Goal: Transaction & Acquisition: Purchase product/service

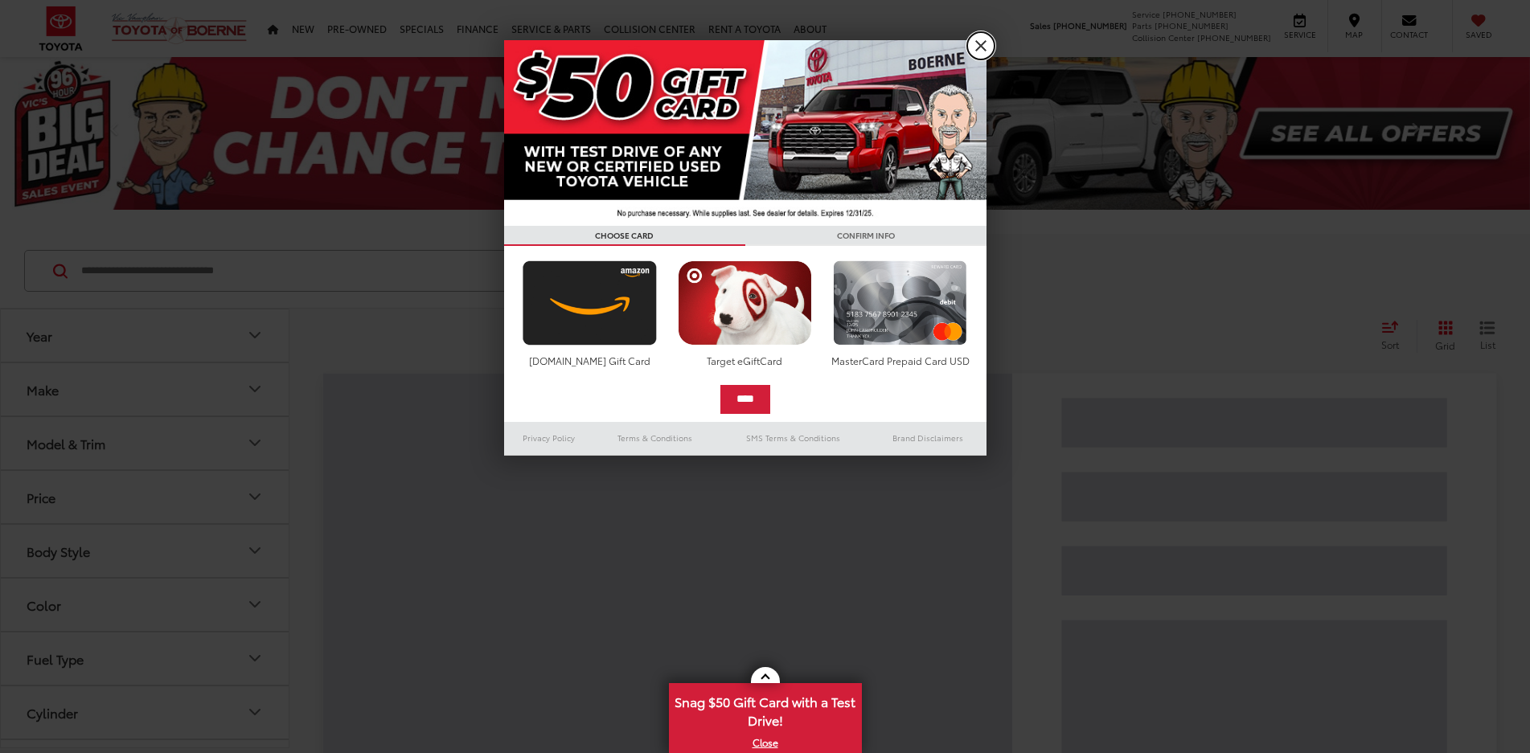
click at [983, 43] on link "X" at bounding box center [980, 45] width 27 height 27
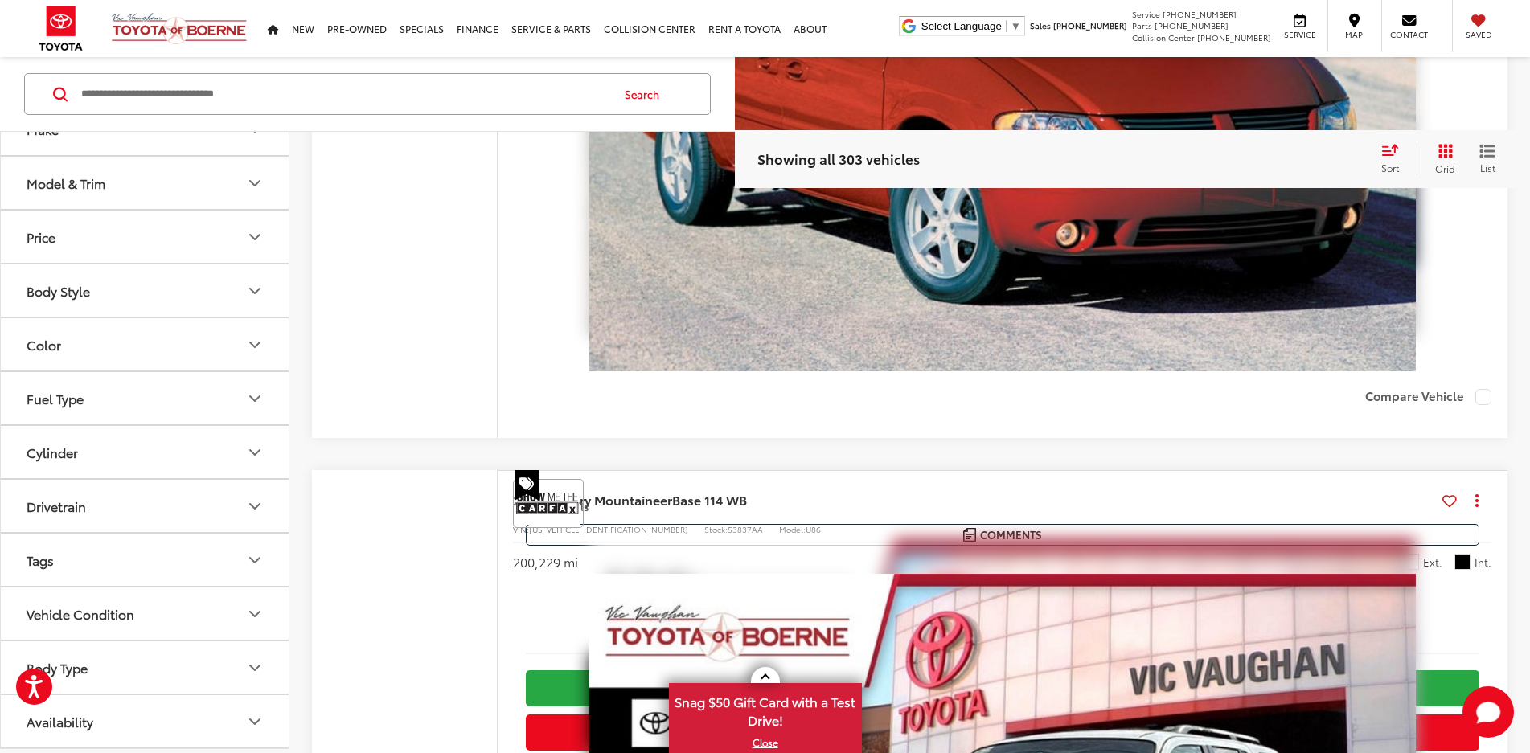
scroll to position [164, 0]
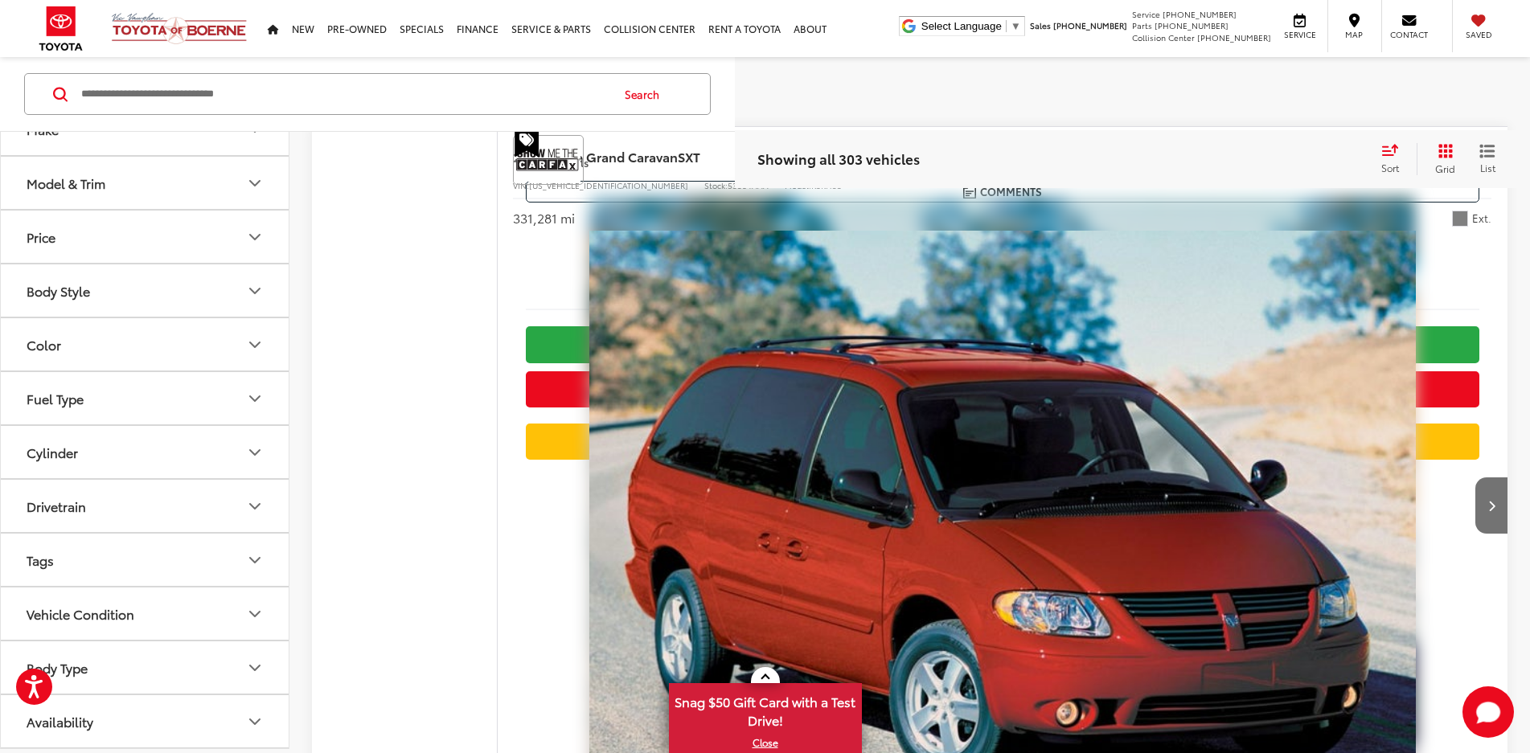
click at [1390, 151] on icon "Select sort value" at bounding box center [1389, 150] width 14 height 10
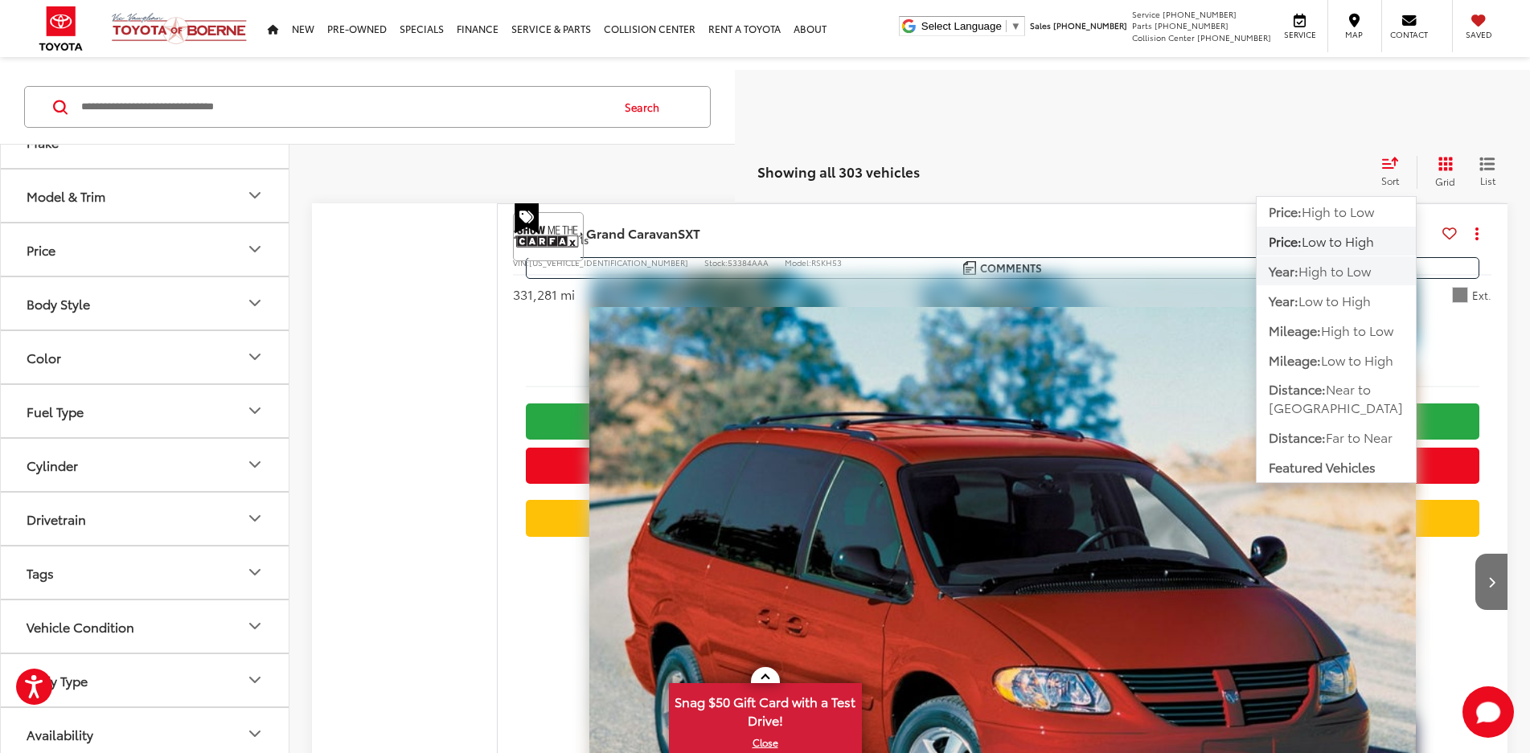
scroll to position [241, 0]
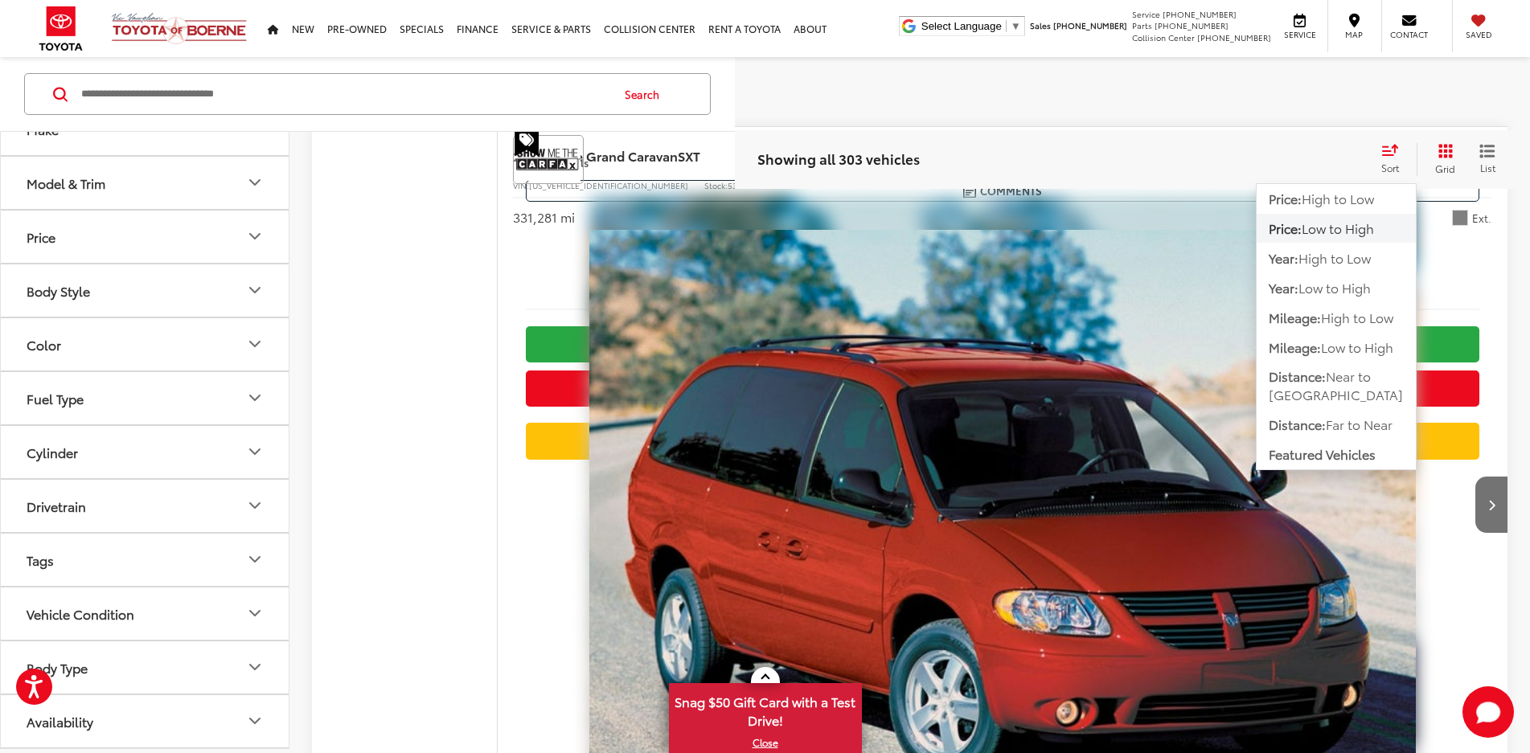
click at [1313, 227] on span "Low to High" at bounding box center [1337, 228] width 72 height 18
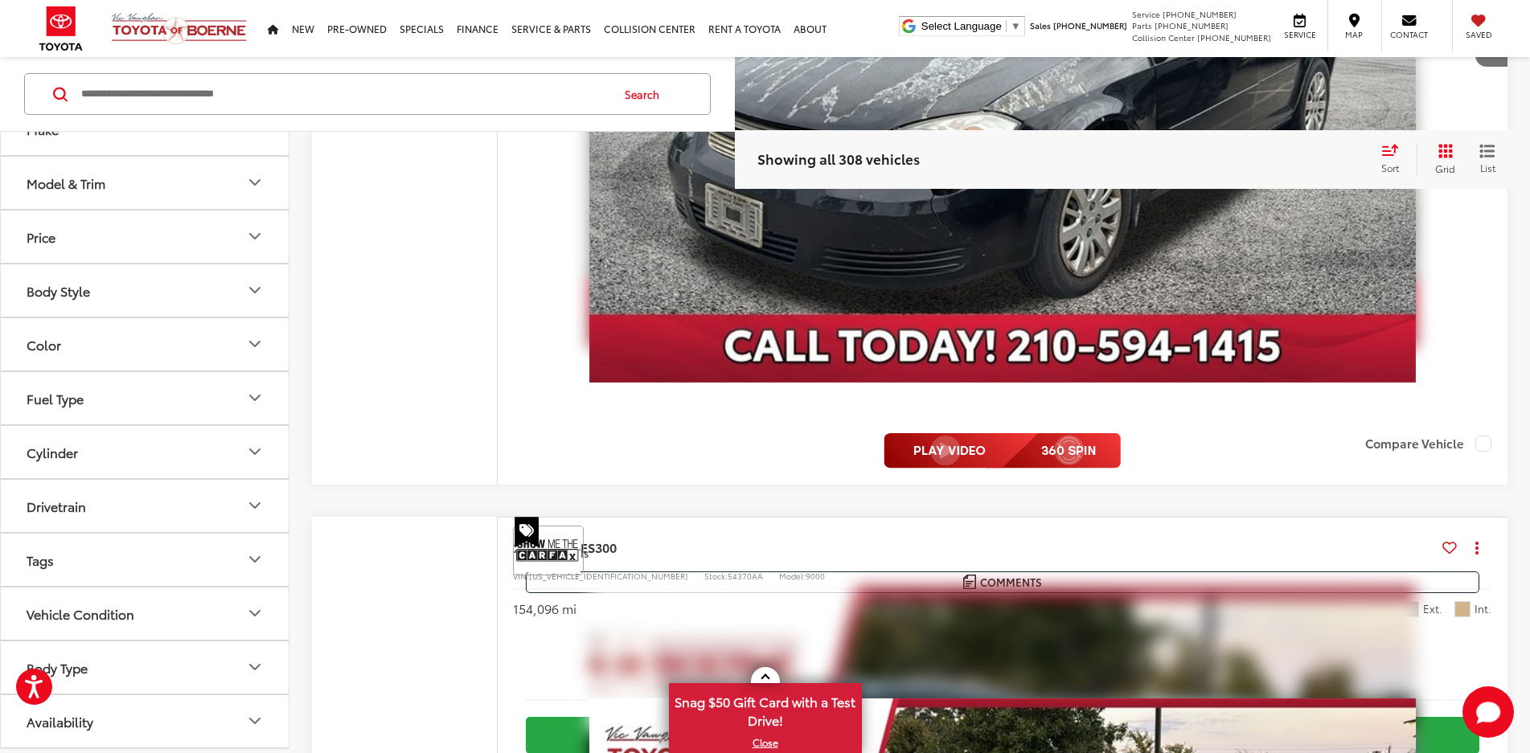
scroll to position [6285, 0]
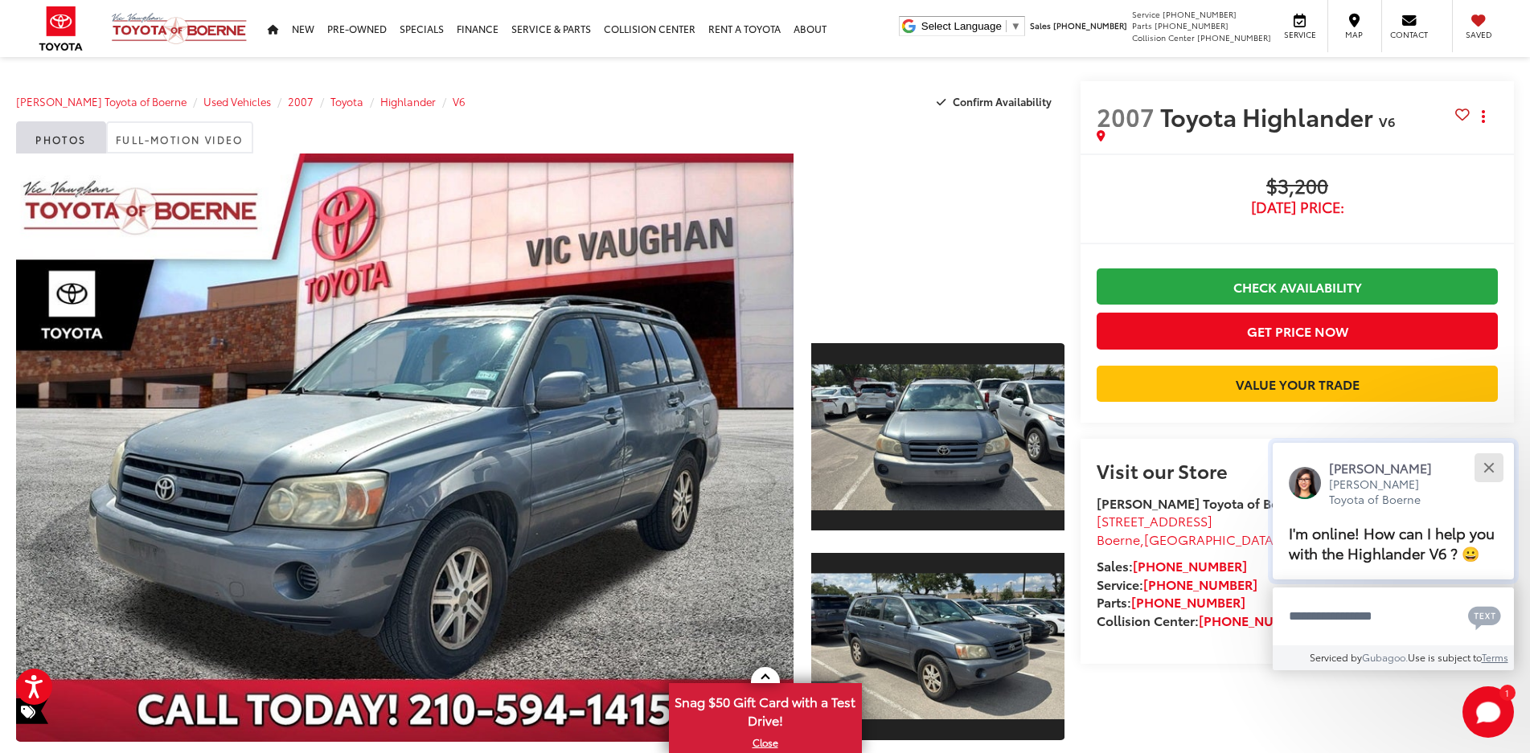
click at [1490, 471] on div "Close" at bounding box center [1488, 468] width 10 height 10
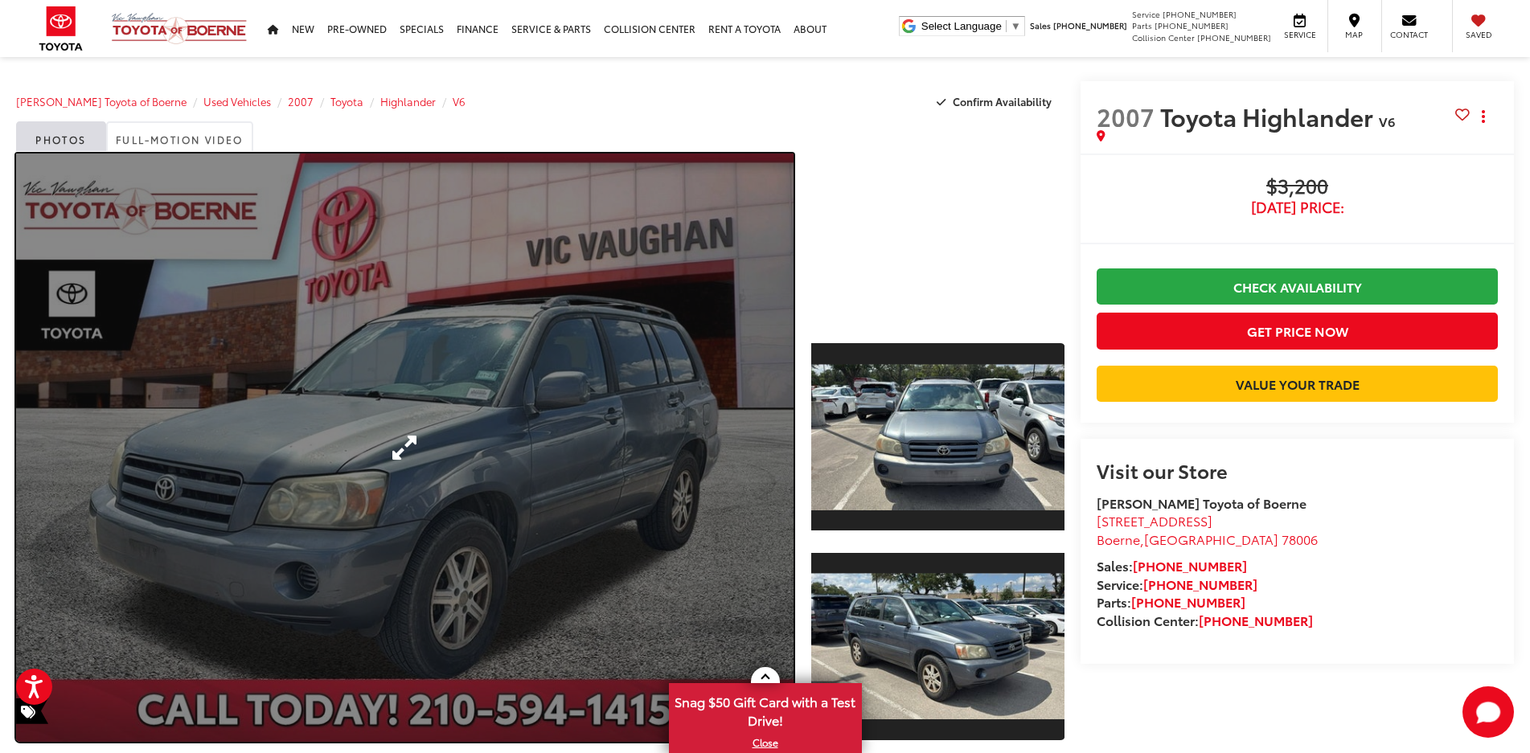
click at [565, 468] on link "Expand Photo 0" at bounding box center [404, 448] width 777 height 588
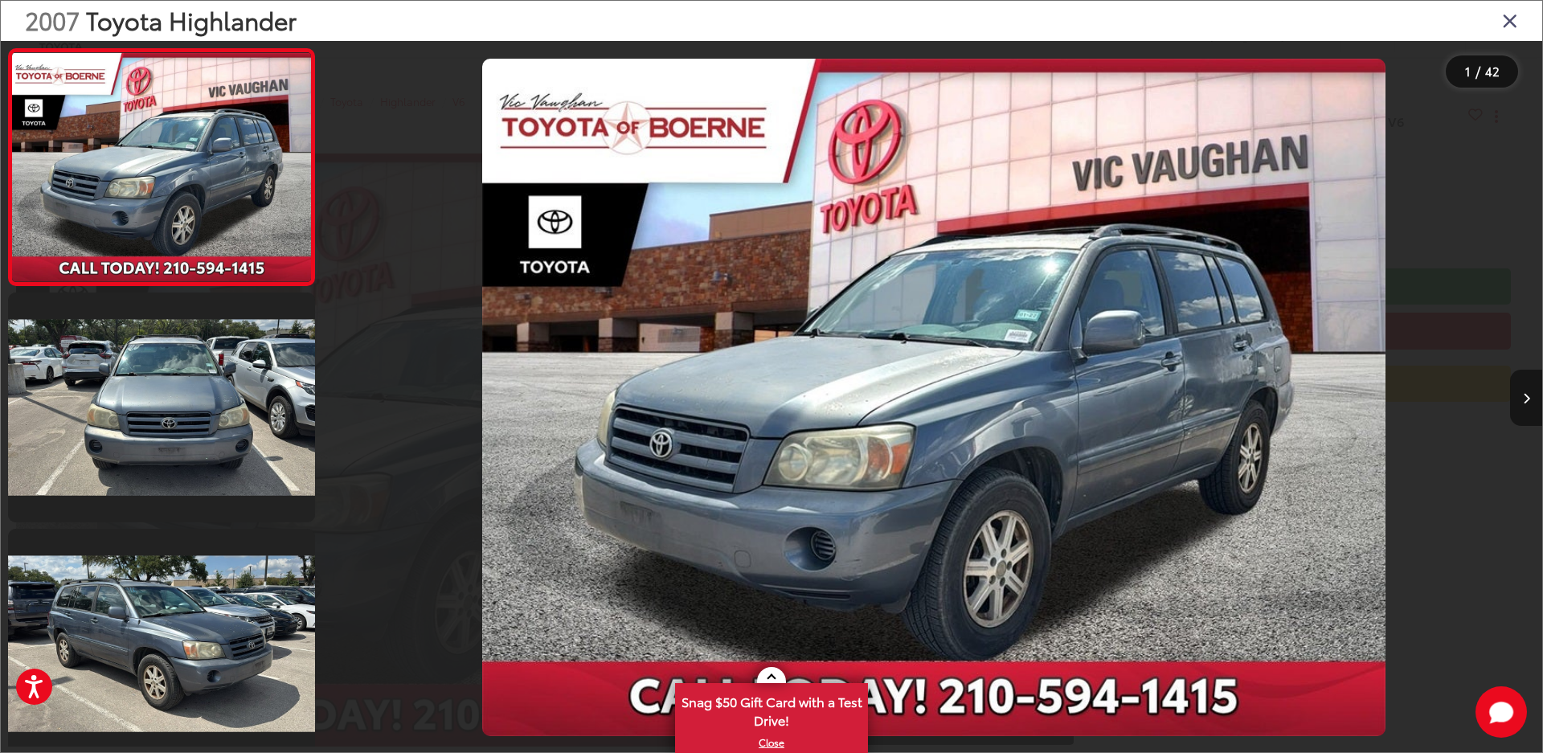
click at [1529, 403] on icon "Next image" at bounding box center [1526, 398] width 7 height 11
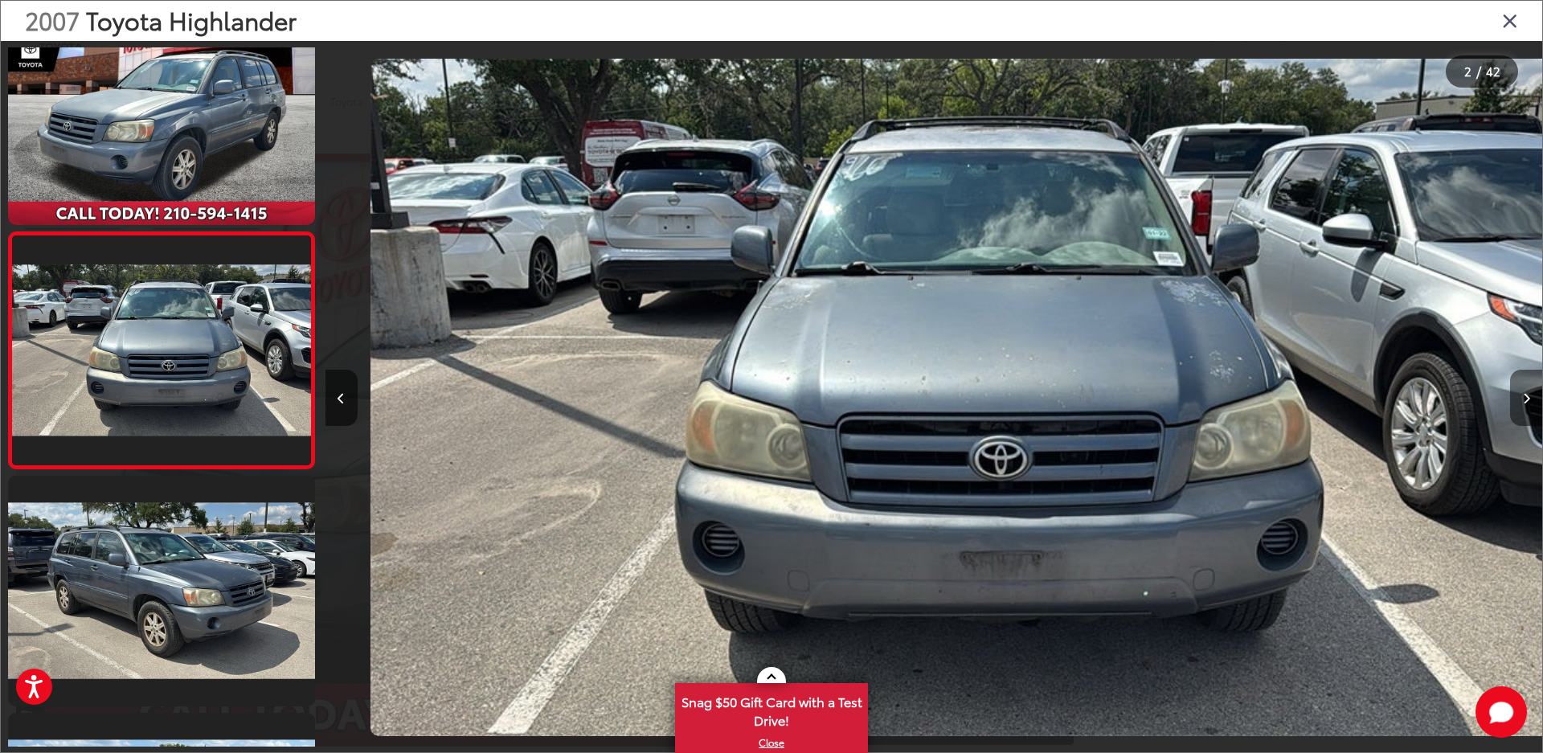
scroll to position [0, 1217]
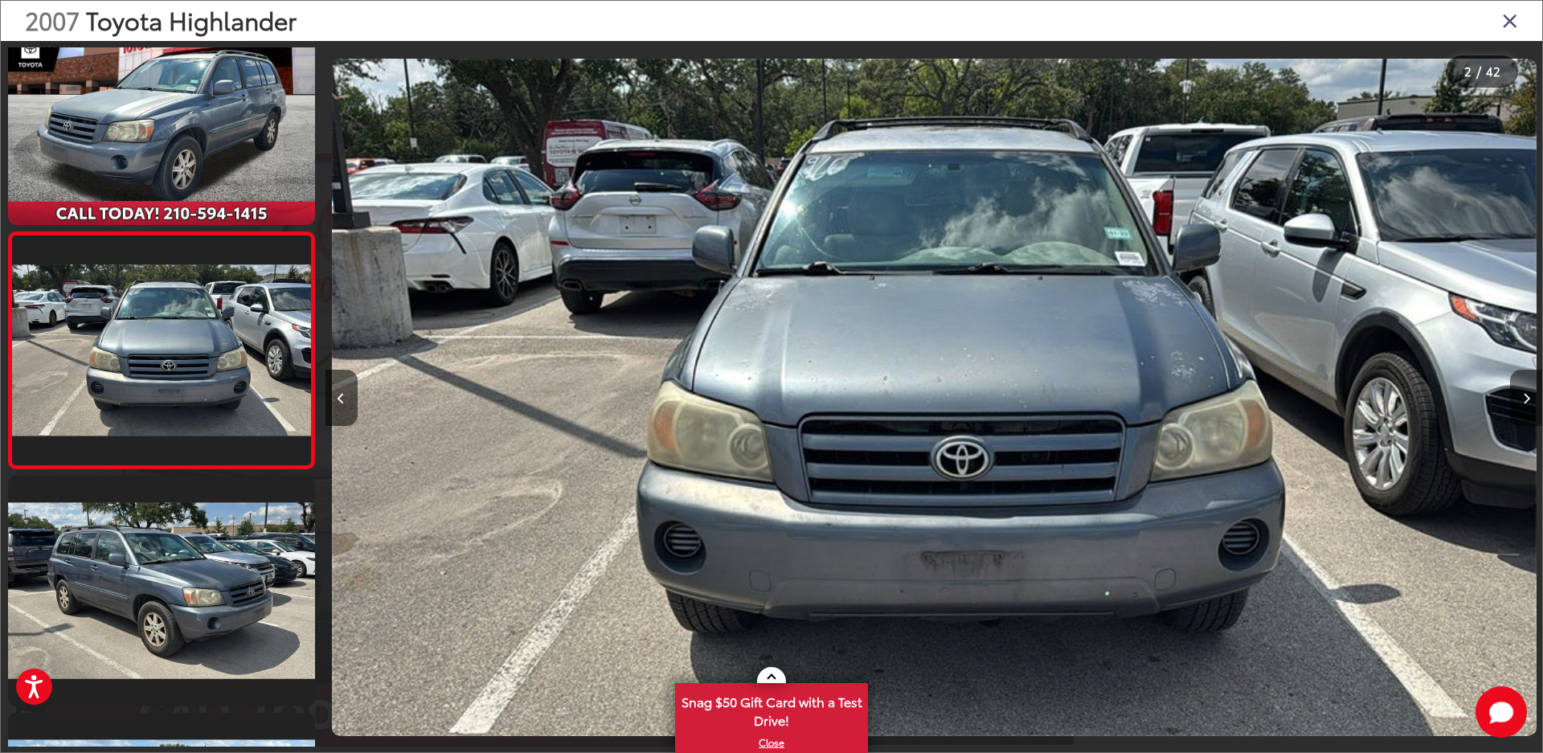
click at [1529, 403] on button "Next image" at bounding box center [1526, 398] width 32 height 56
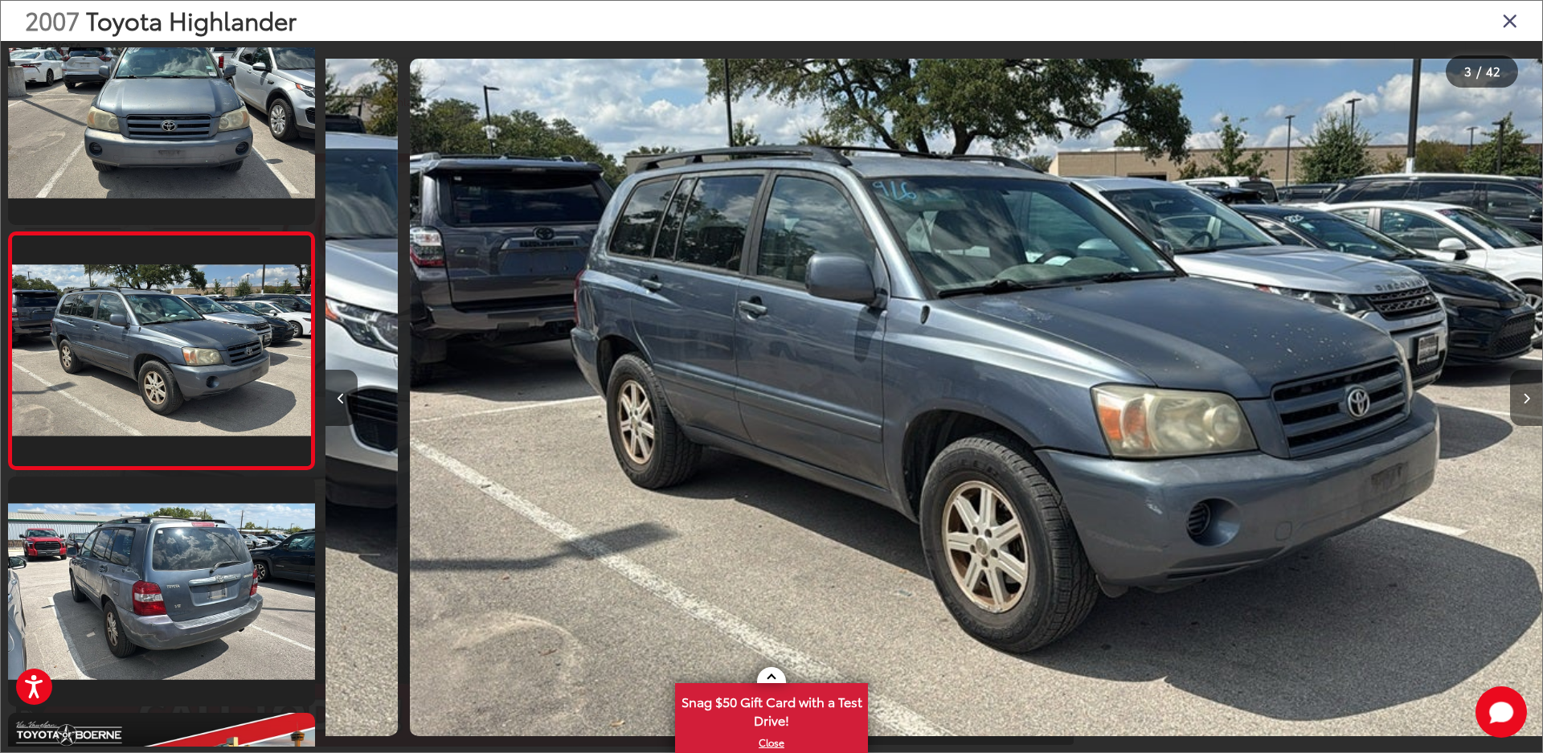
scroll to position [0, 2434]
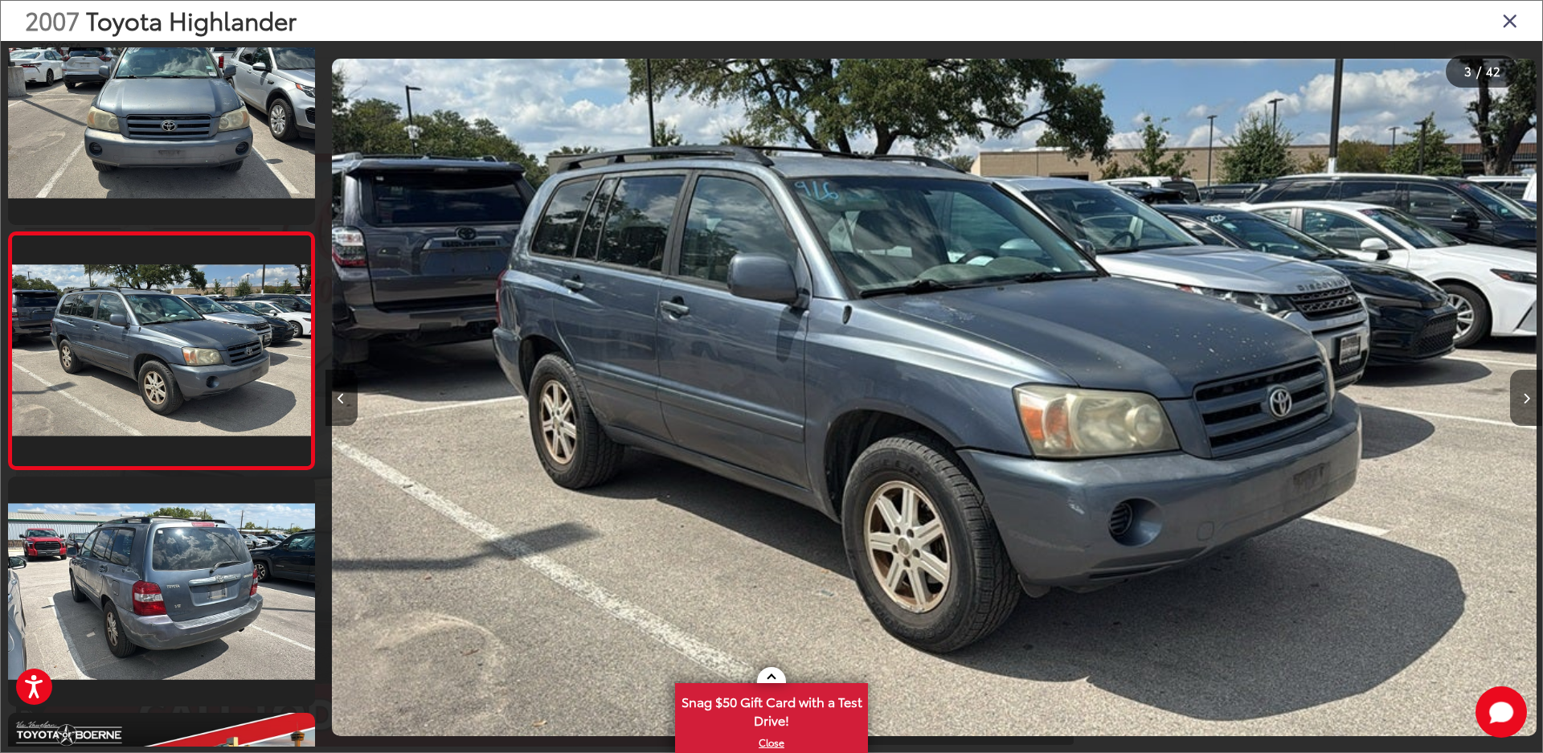
click at [1527, 388] on button "Next image" at bounding box center [1526, 398] width 32 height 56
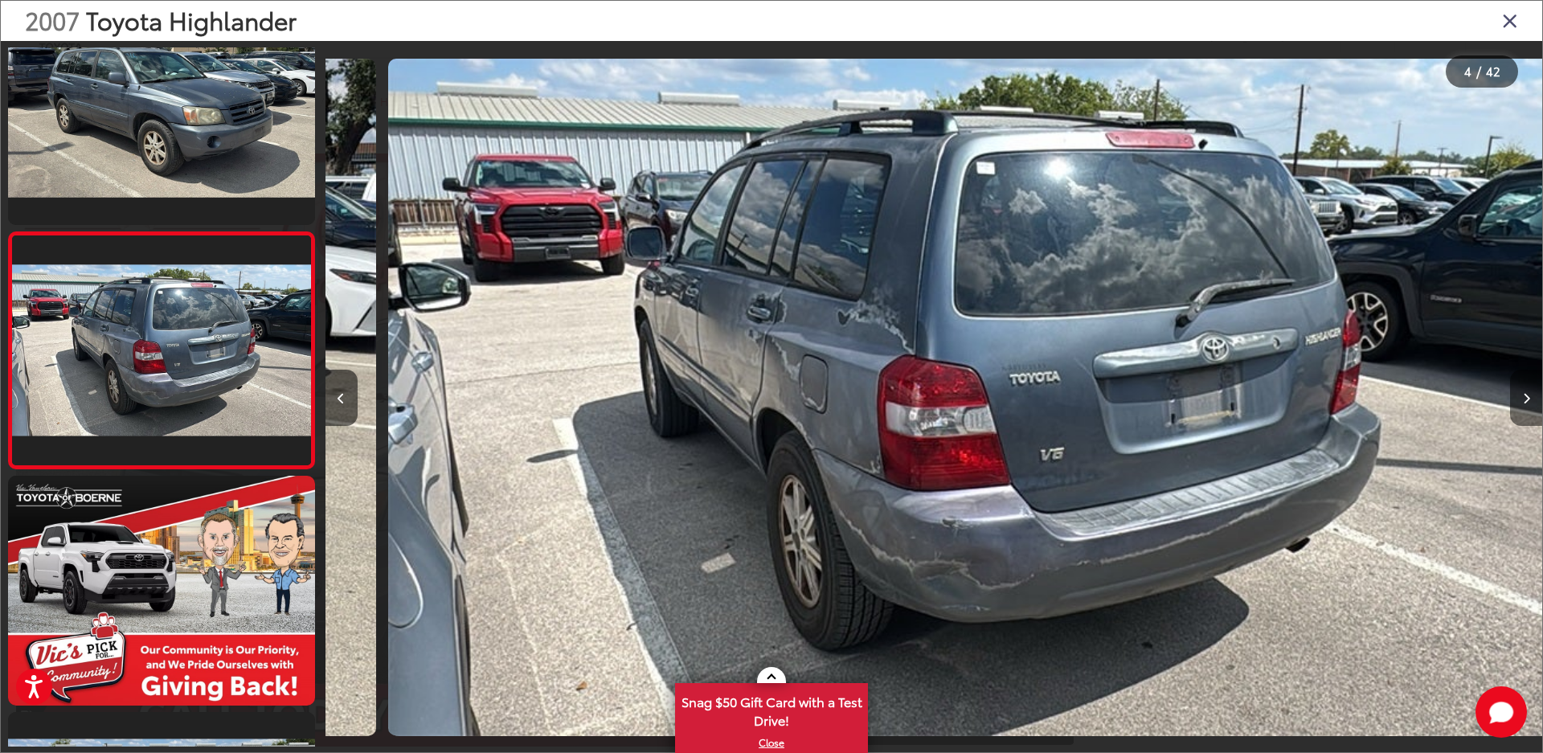
scroll to position [0, 3652]
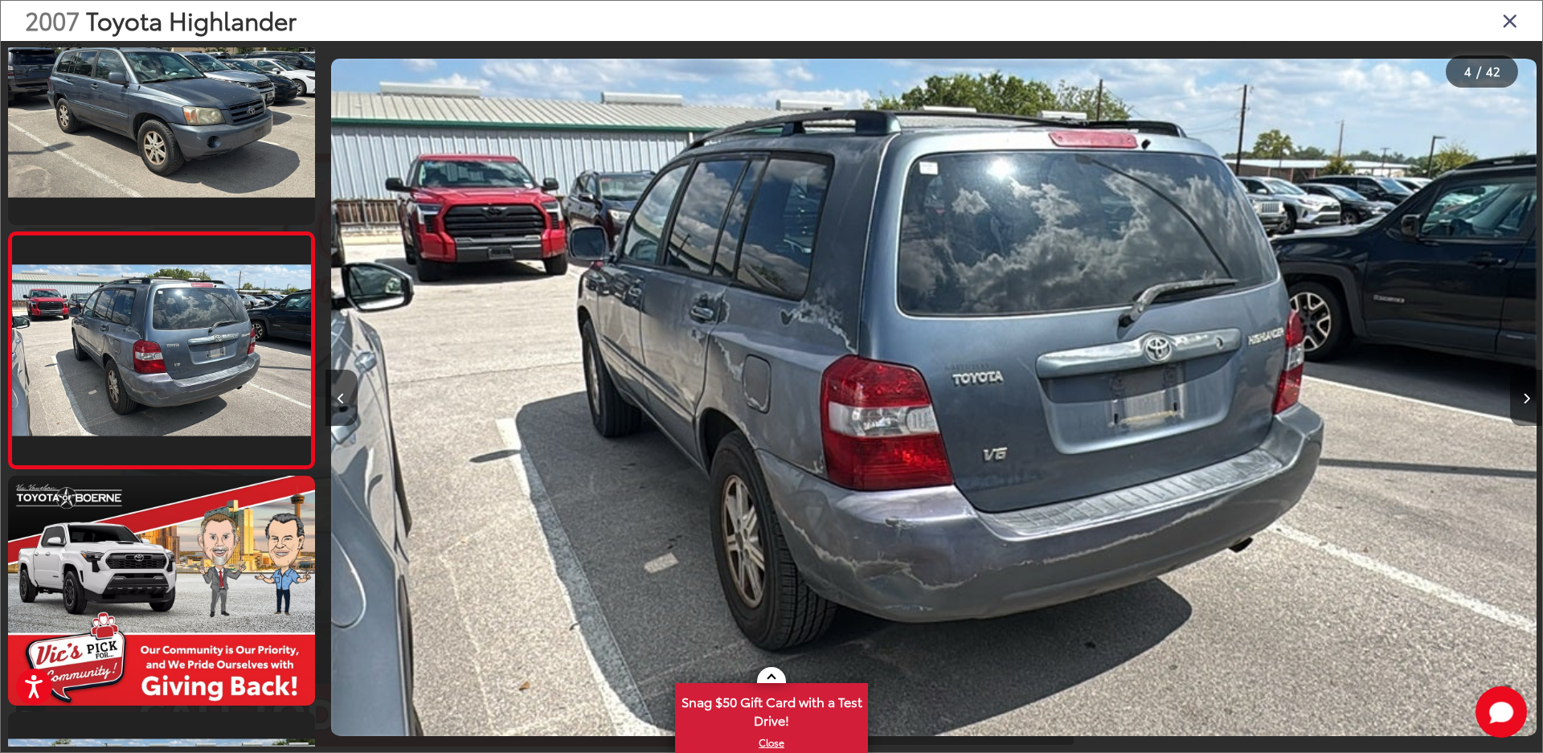
click at [1527, 388] on button "Next image" at bounding box center [1526, 398] width 32 height 56
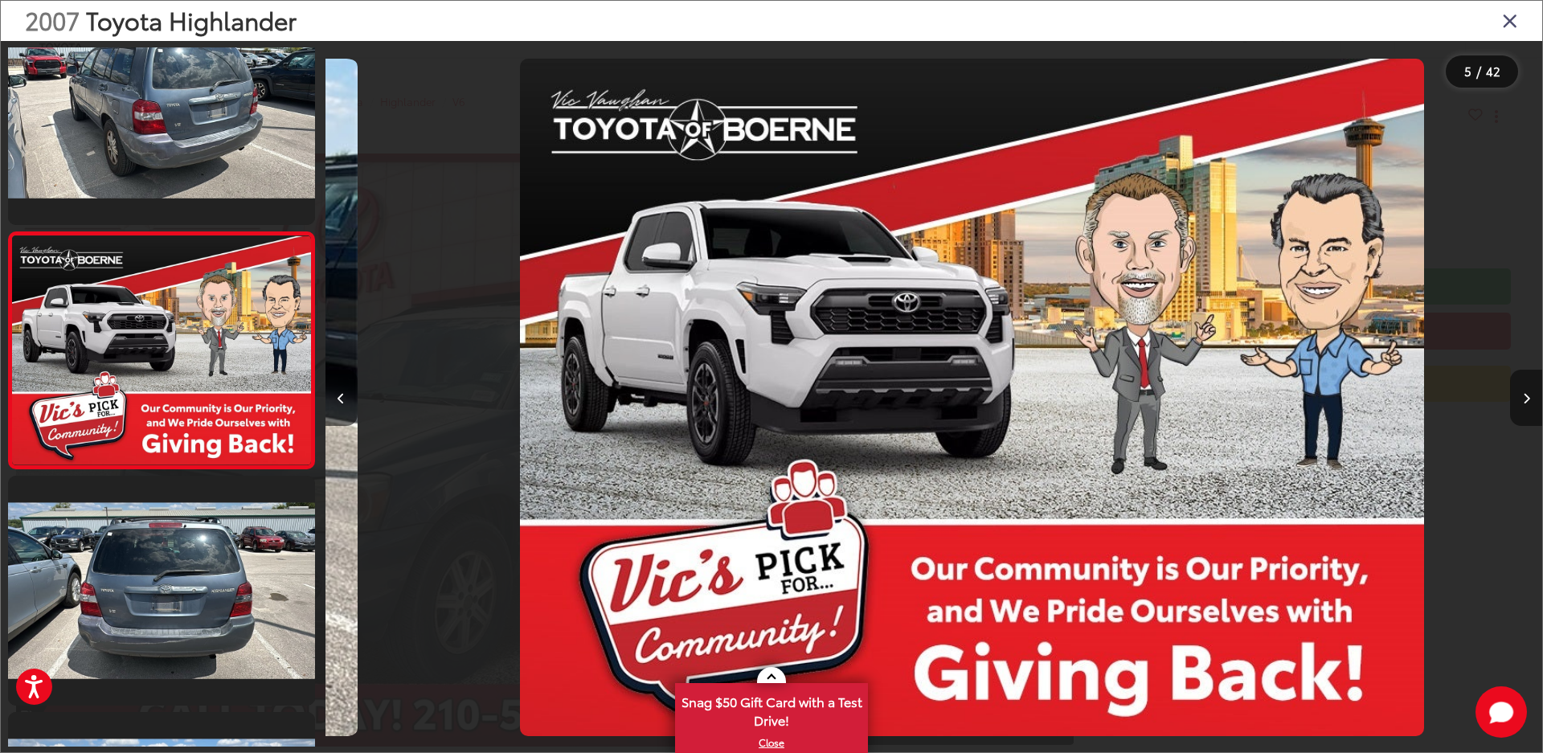
scroll to position [0, 0]
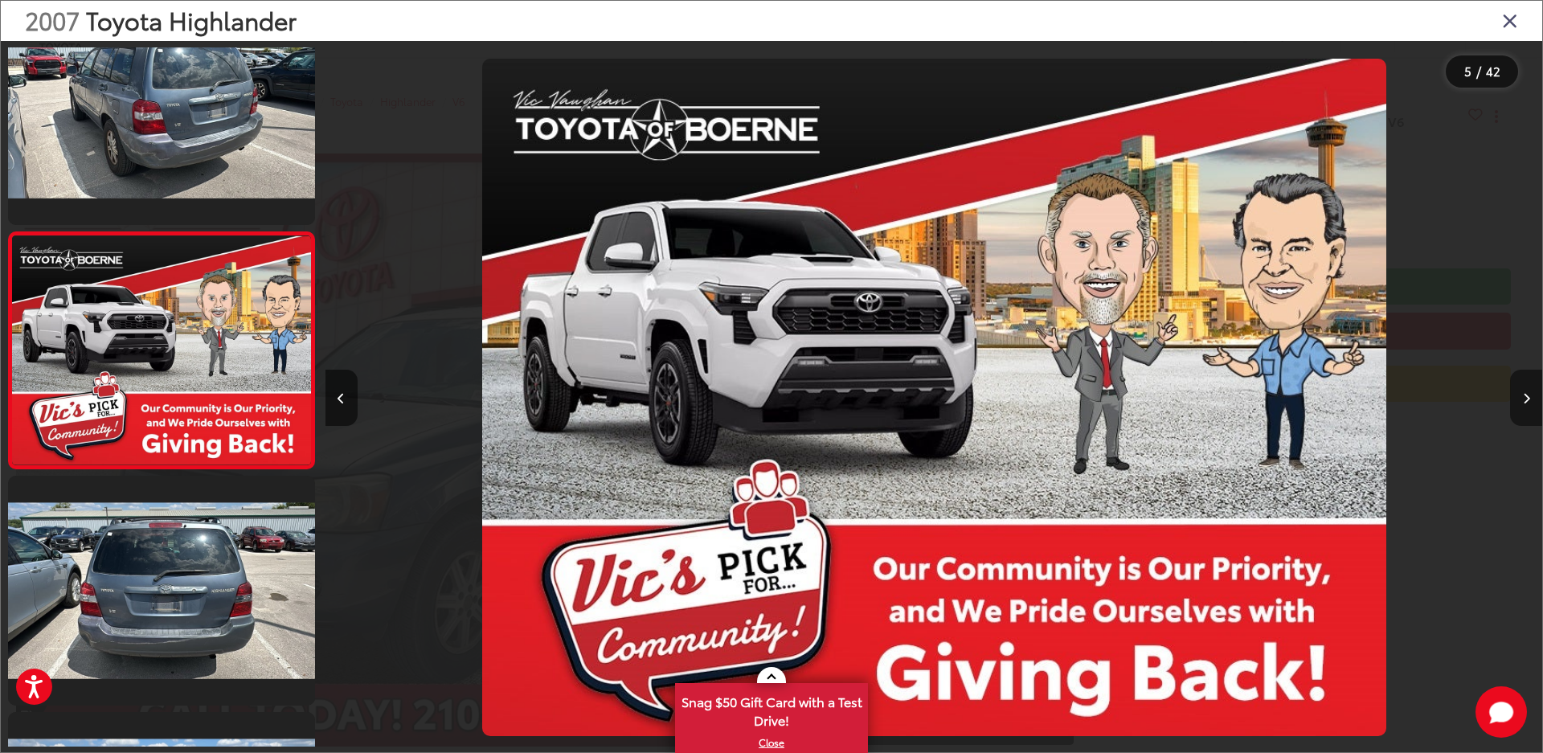
click at [1527, 388] on button "Next image" at bounding box center [1526, 398] width 32 height 56
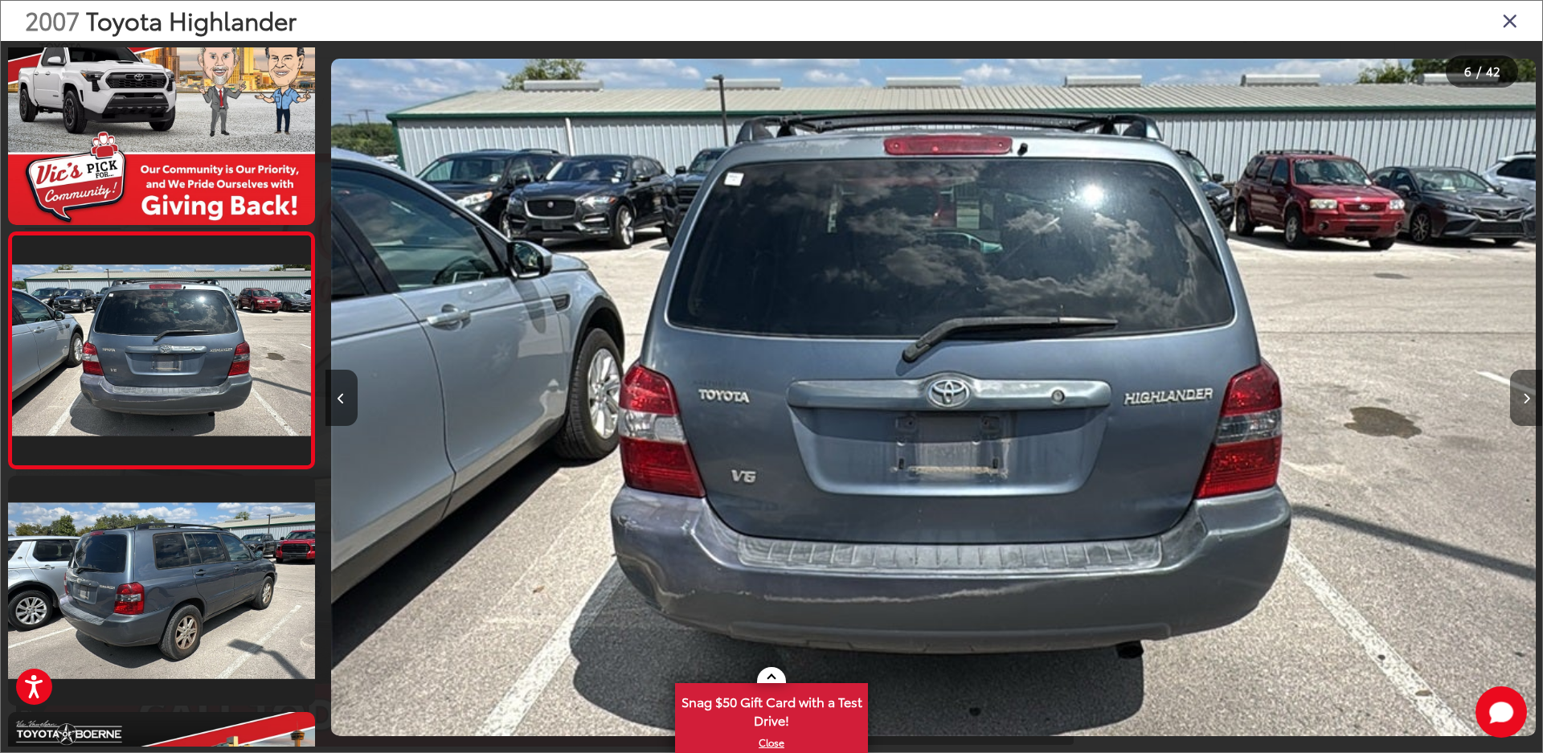
click at [1528, 388] on button "Next image" at bounding box center [1526, 398] width 32 height 56
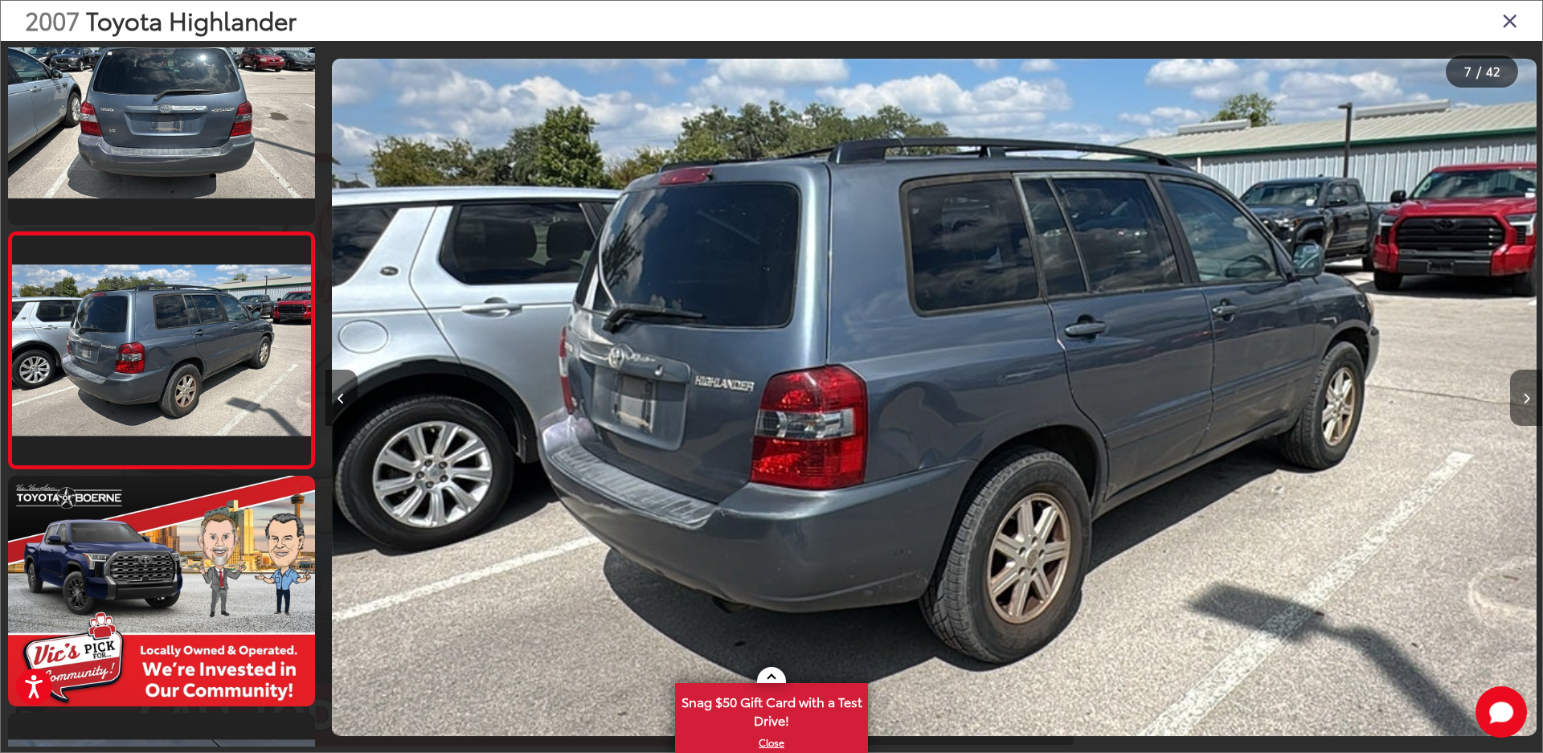
click at [1528, 388] on button "Next image" at bounding box center [1526, 398] width 32 height 56
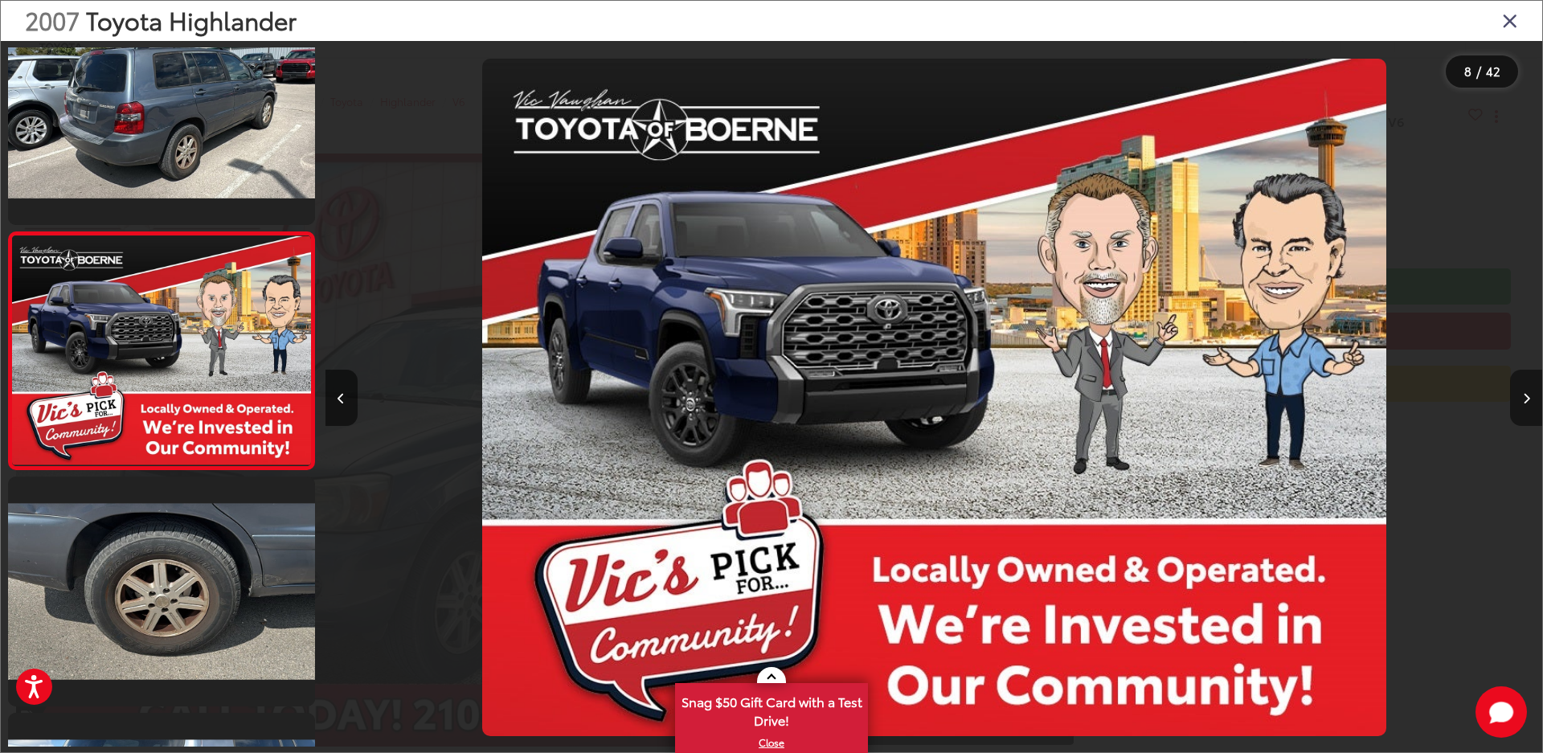
click at [1528, 388] on button "Next image" at bounding box center [1526, 398] width 32 height 56
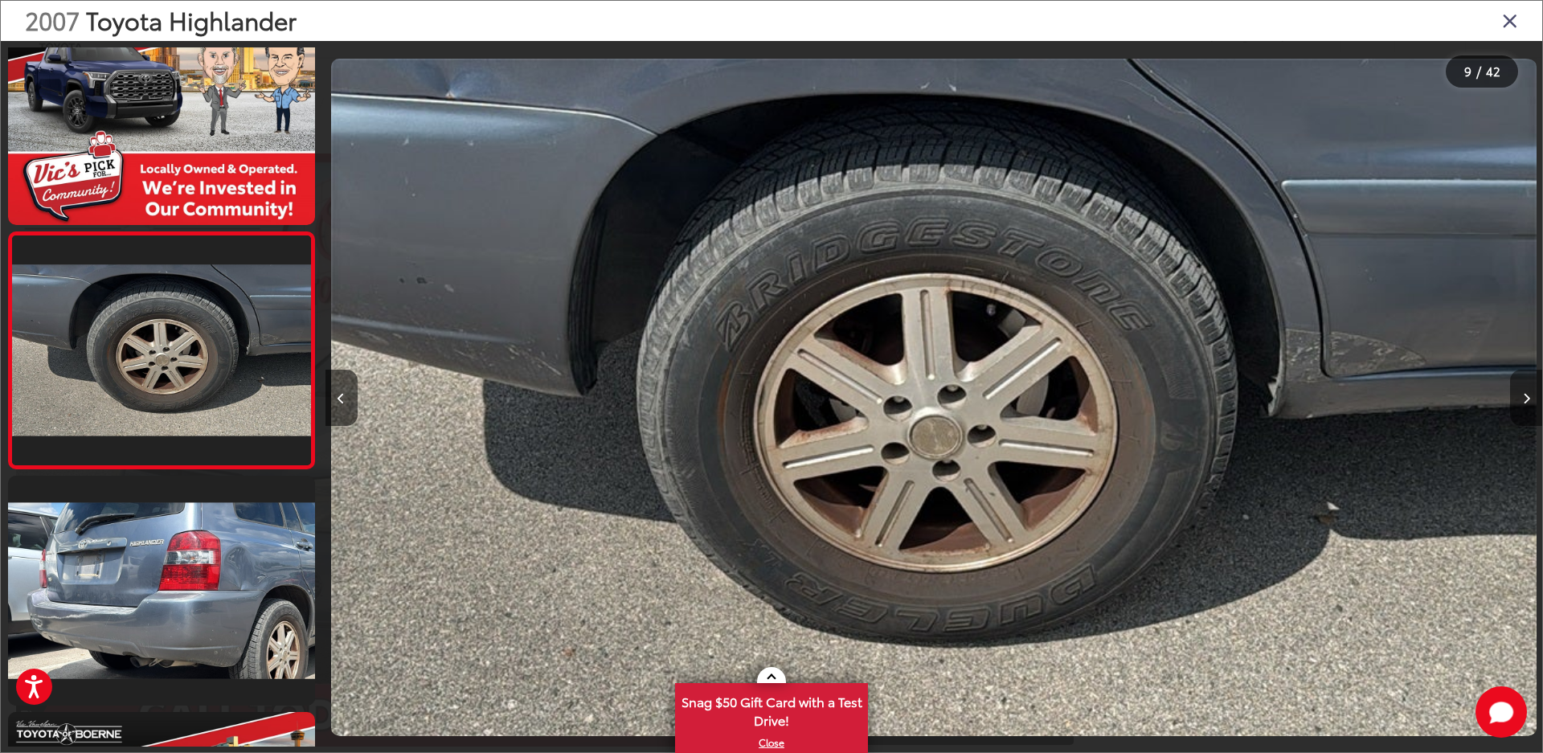
click at [1528, 388] on button "Next image" at bounding box center [1526, 398] width 32 height 56
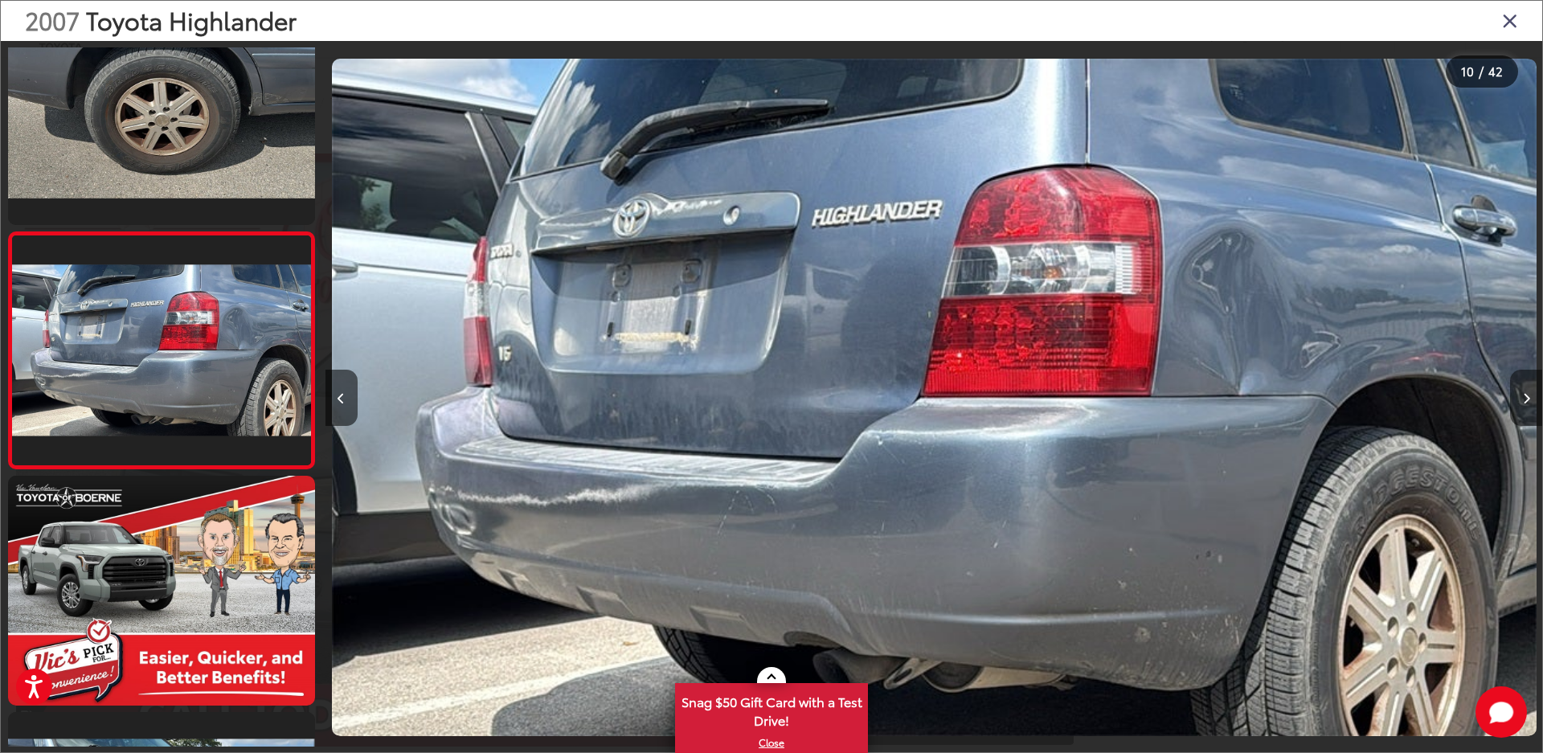
click at [1528, 388] on button "Next image" at bounding box center [1526, 398] width 32 height 56
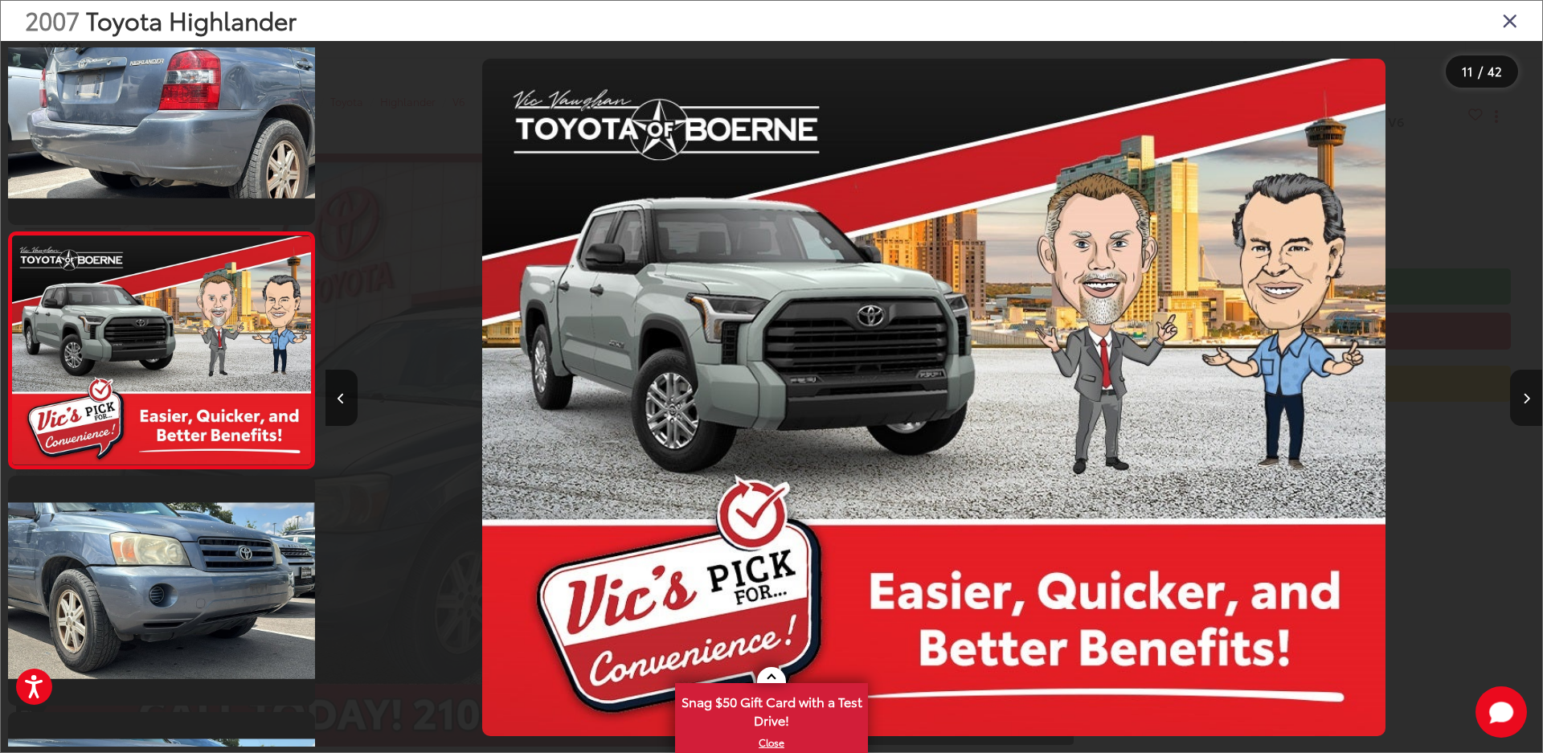
click at [1528, 388] on button "Next image" at bounding box center [1526, 398] width 32 height 56
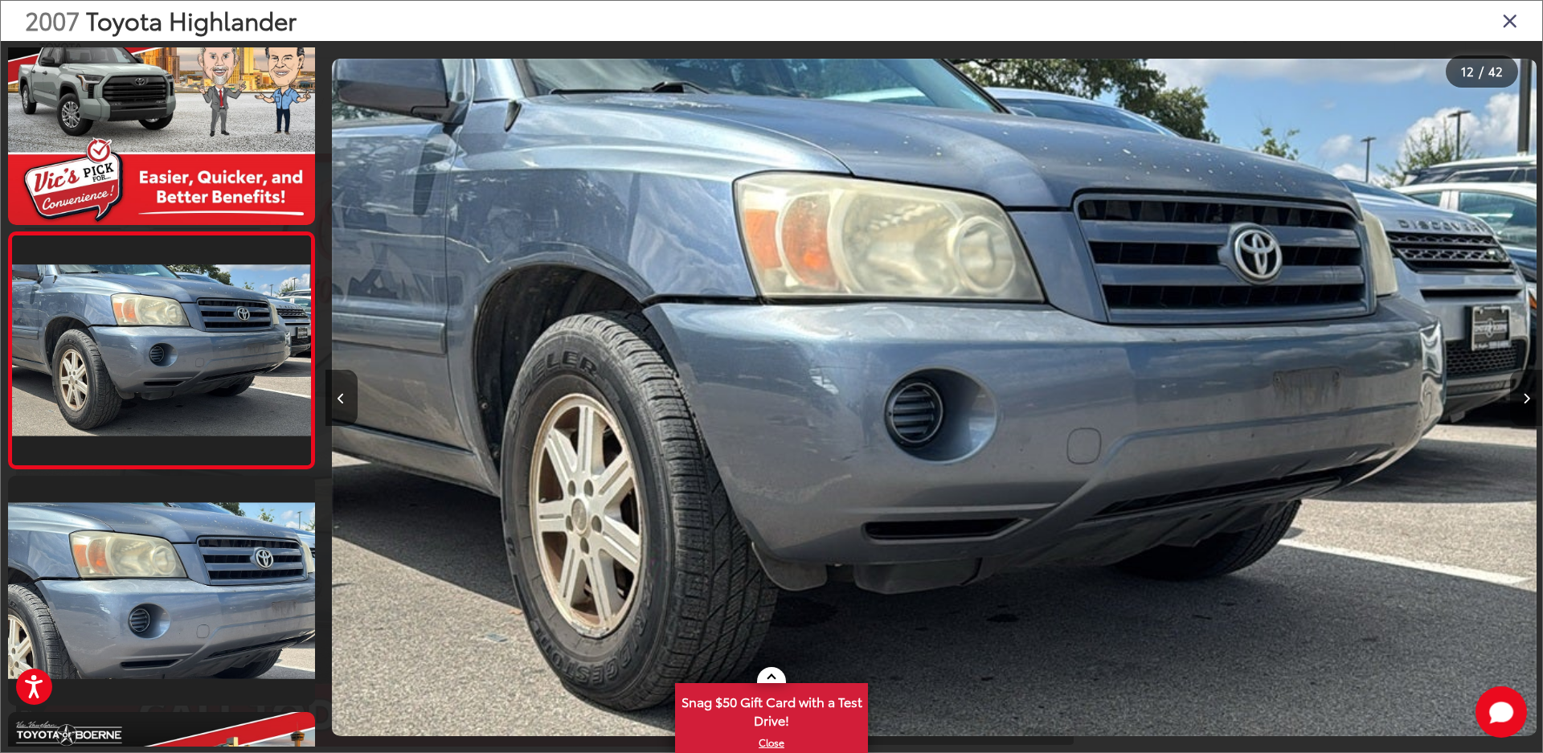
click at [1528, 388] on button "Next image" at bounding box center [1526, 398] width 32 height 56
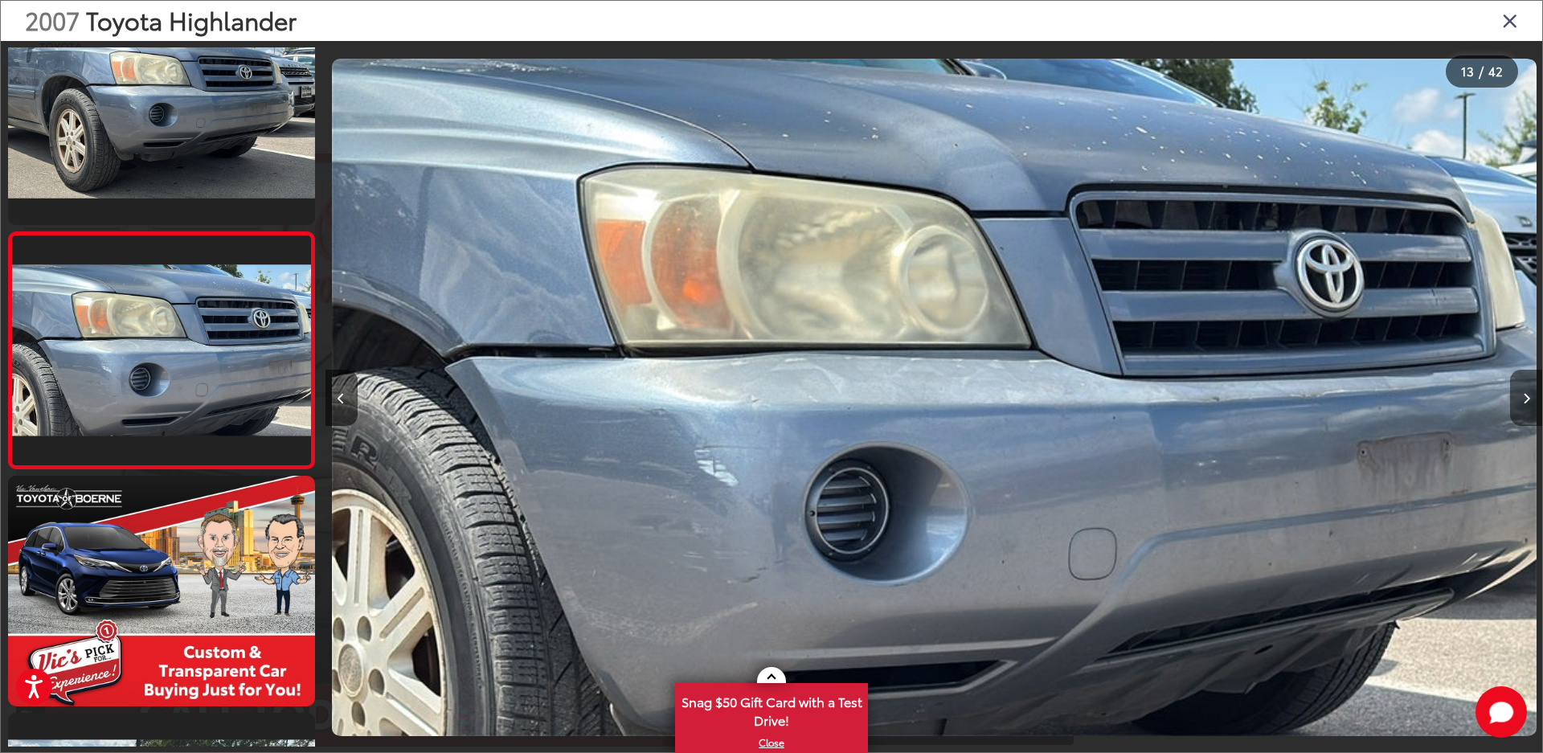
click at [1528, 388] on button "Next image" at bounding box center [1526, 398] width 32 height 56
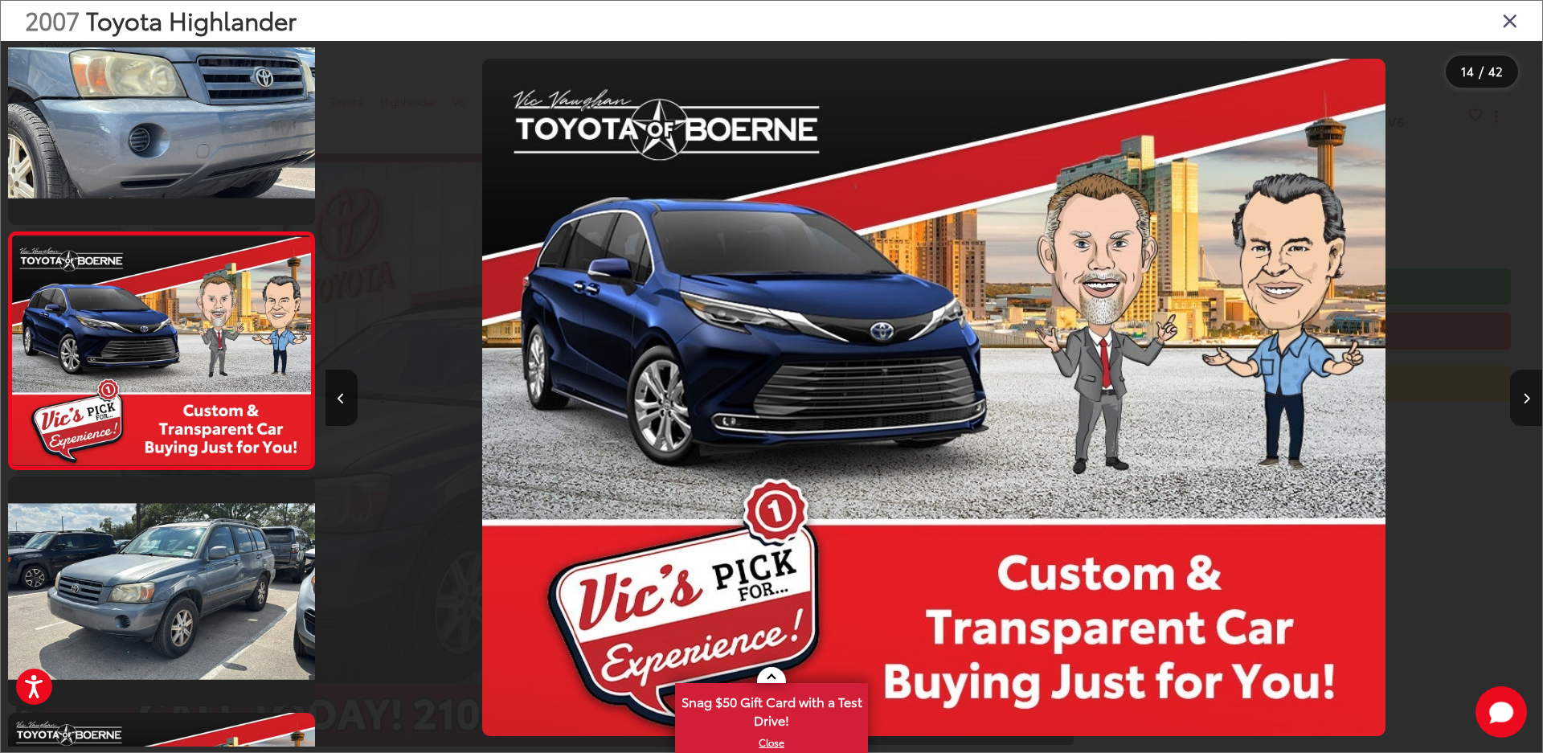
click at [1528, 388] on button "Next image" at bounding box center [1526, 398] width 32 height 56
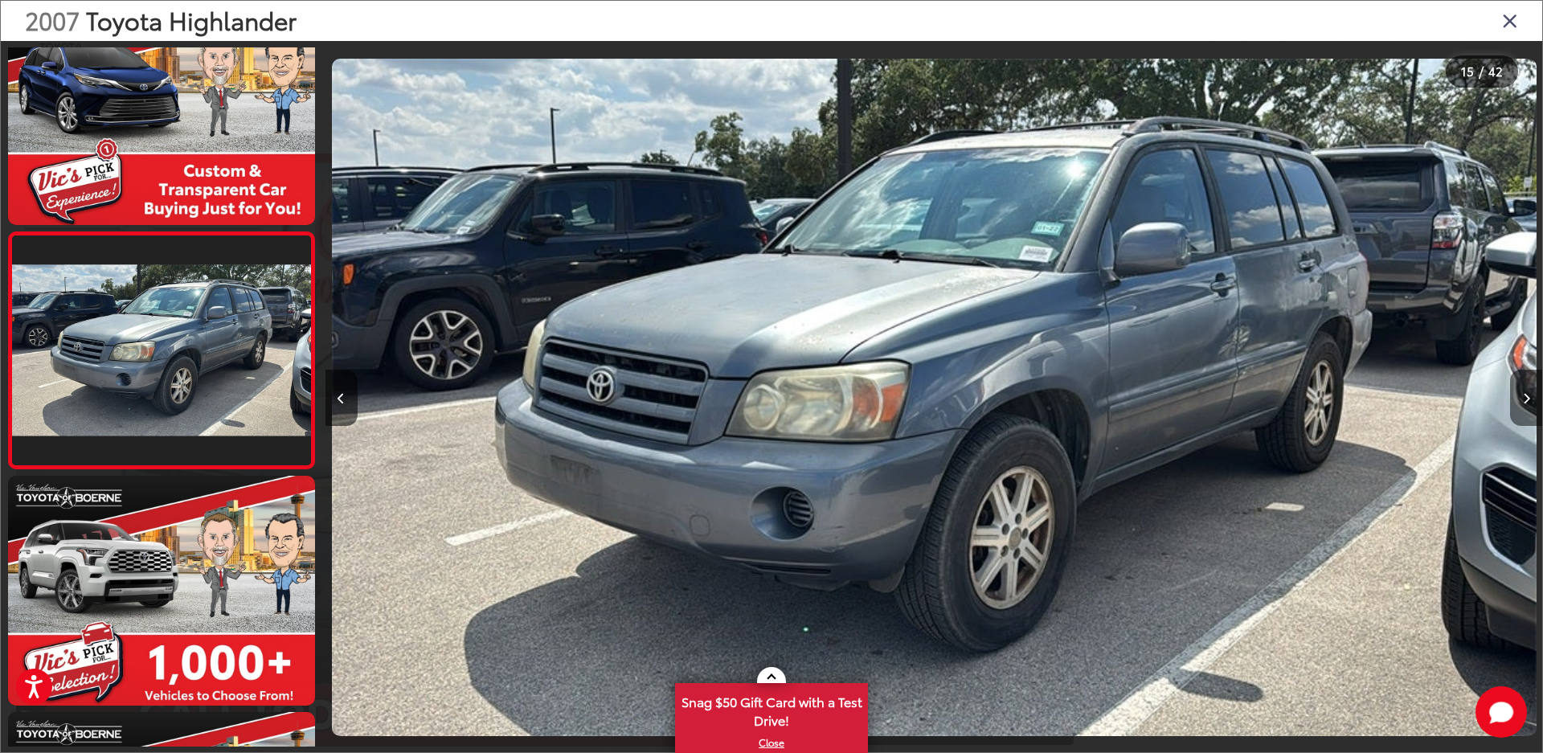
click at [1528, 388] on button "Next image" at bounding box center [1526, 398] width 32 height 56
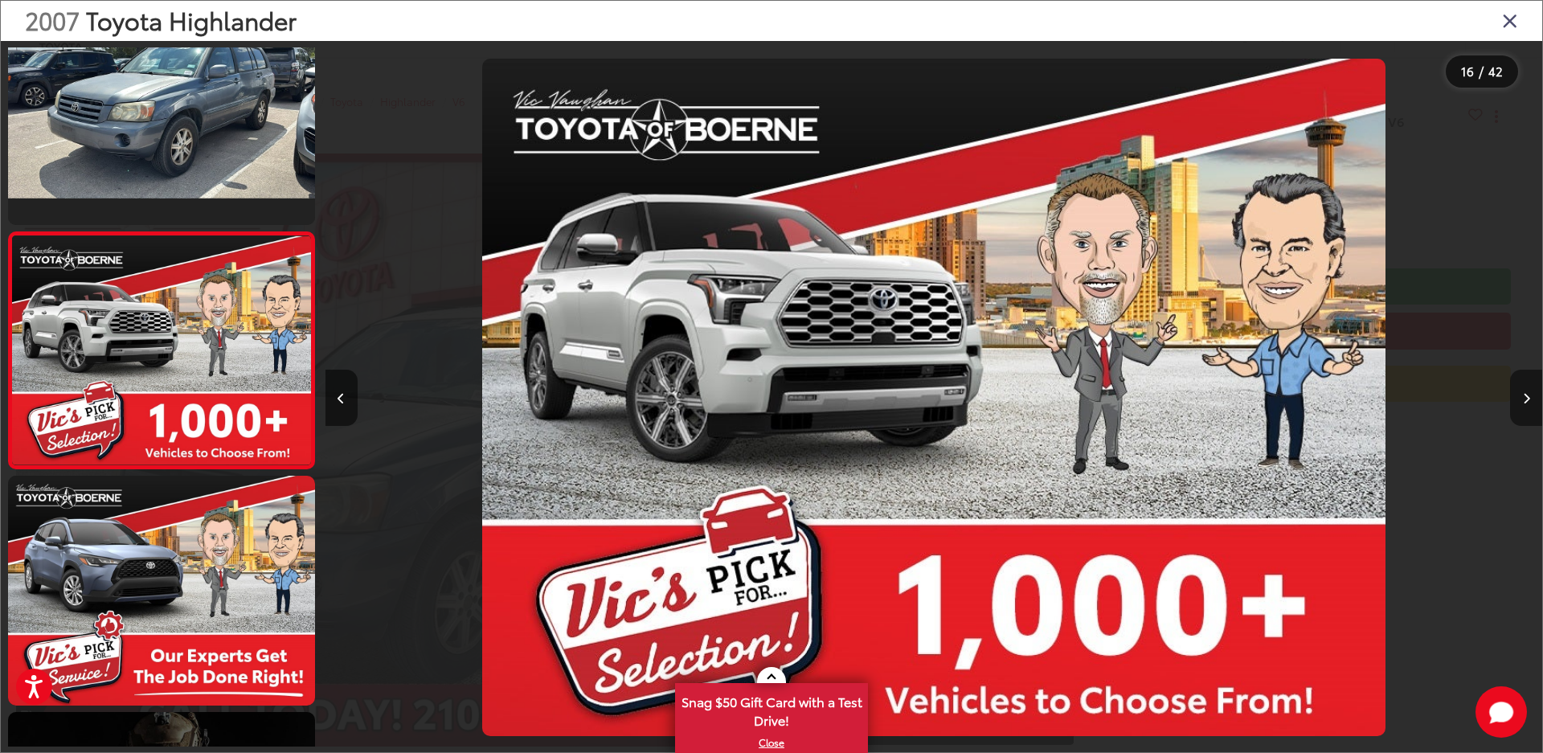
click at [1528, 388] on button "Next image" at bounding box center [1526, 398] width 32 height 56
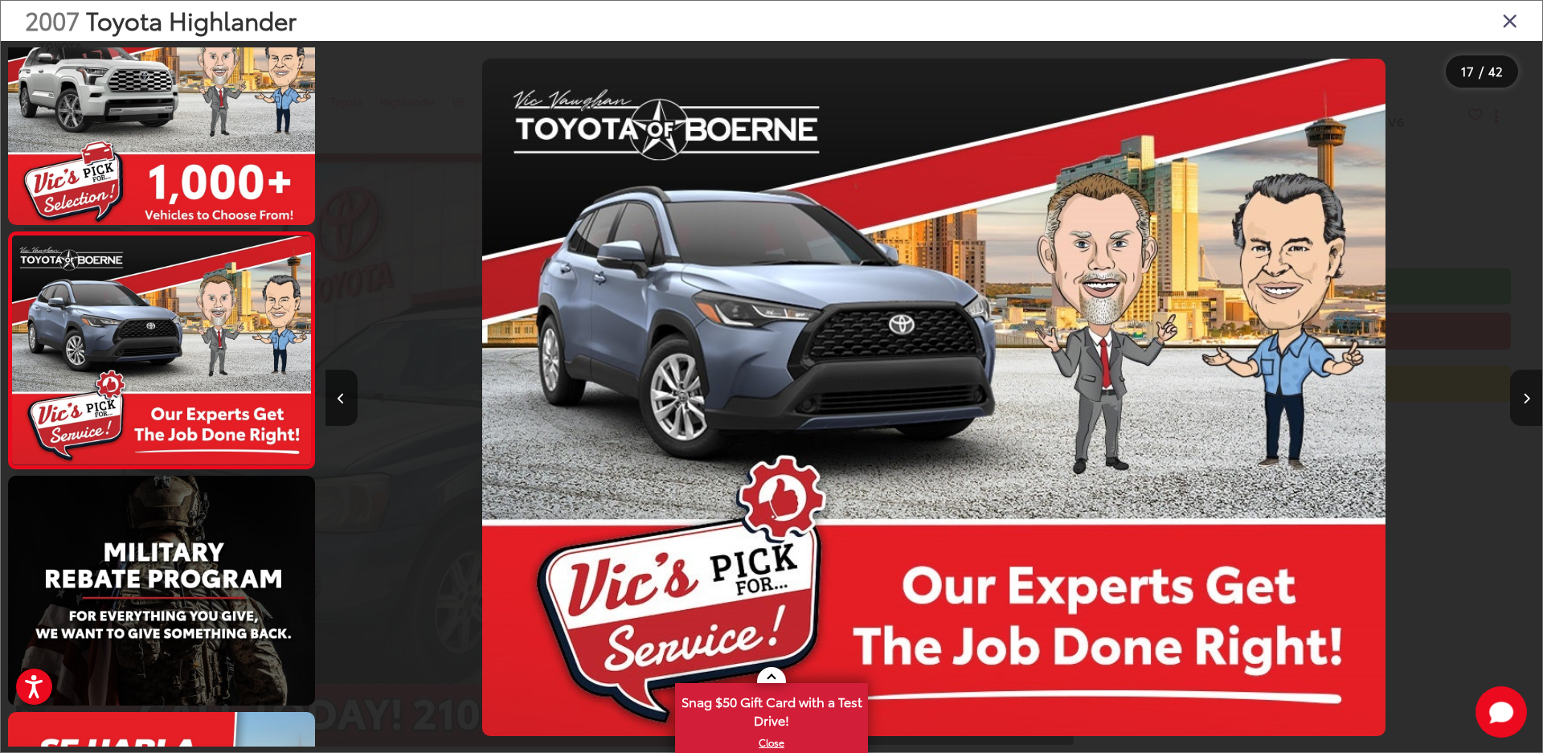
click at [1528, 388] on button "Next image" at bounding box center [1526, 398] width 32 height 56
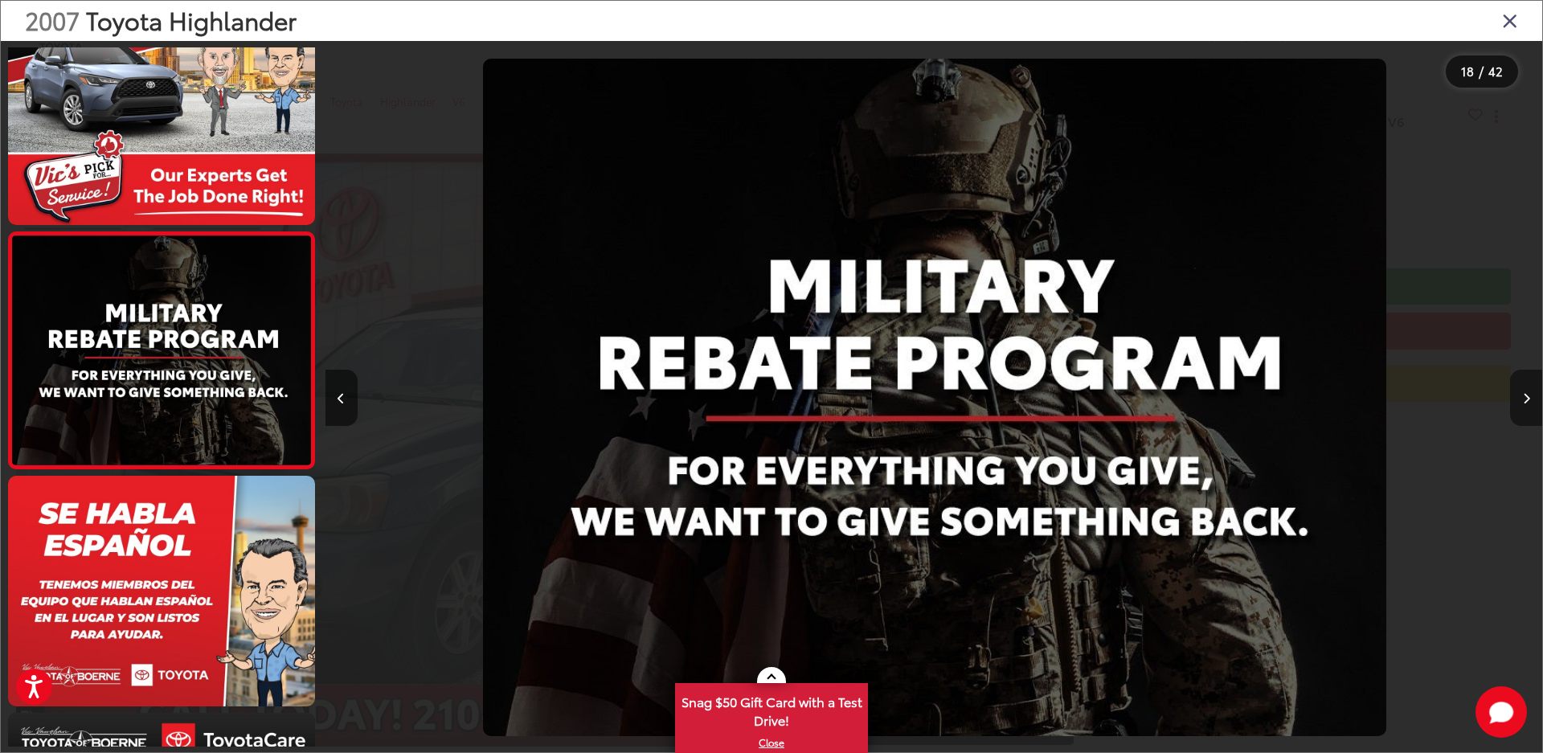
click at [1528, 388] on button "Next image" at bounding box center [1526, 398] width 32 height 56
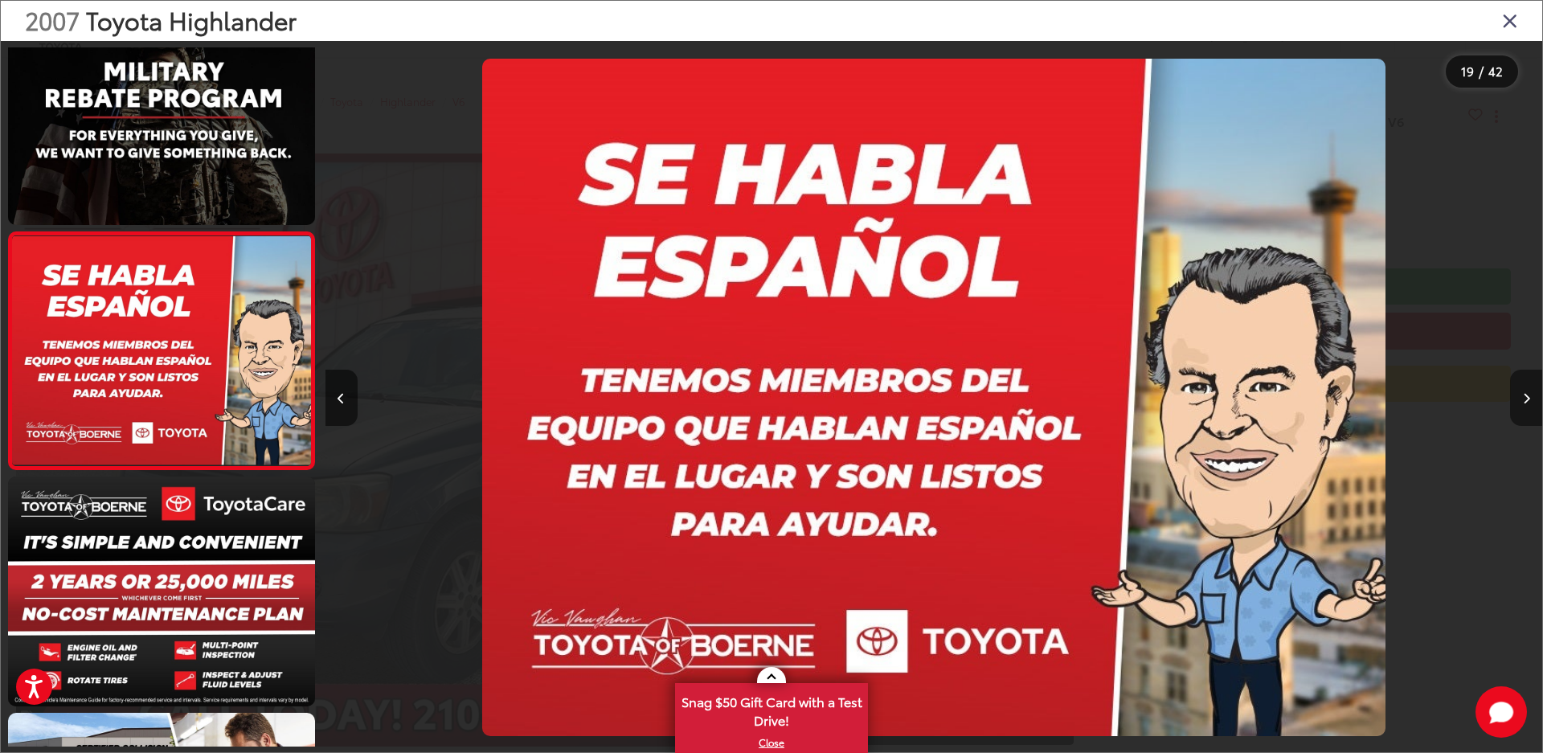
click at [1528, 388] on button "Next image" at bounding box center [1526, 398] width 32 height 56
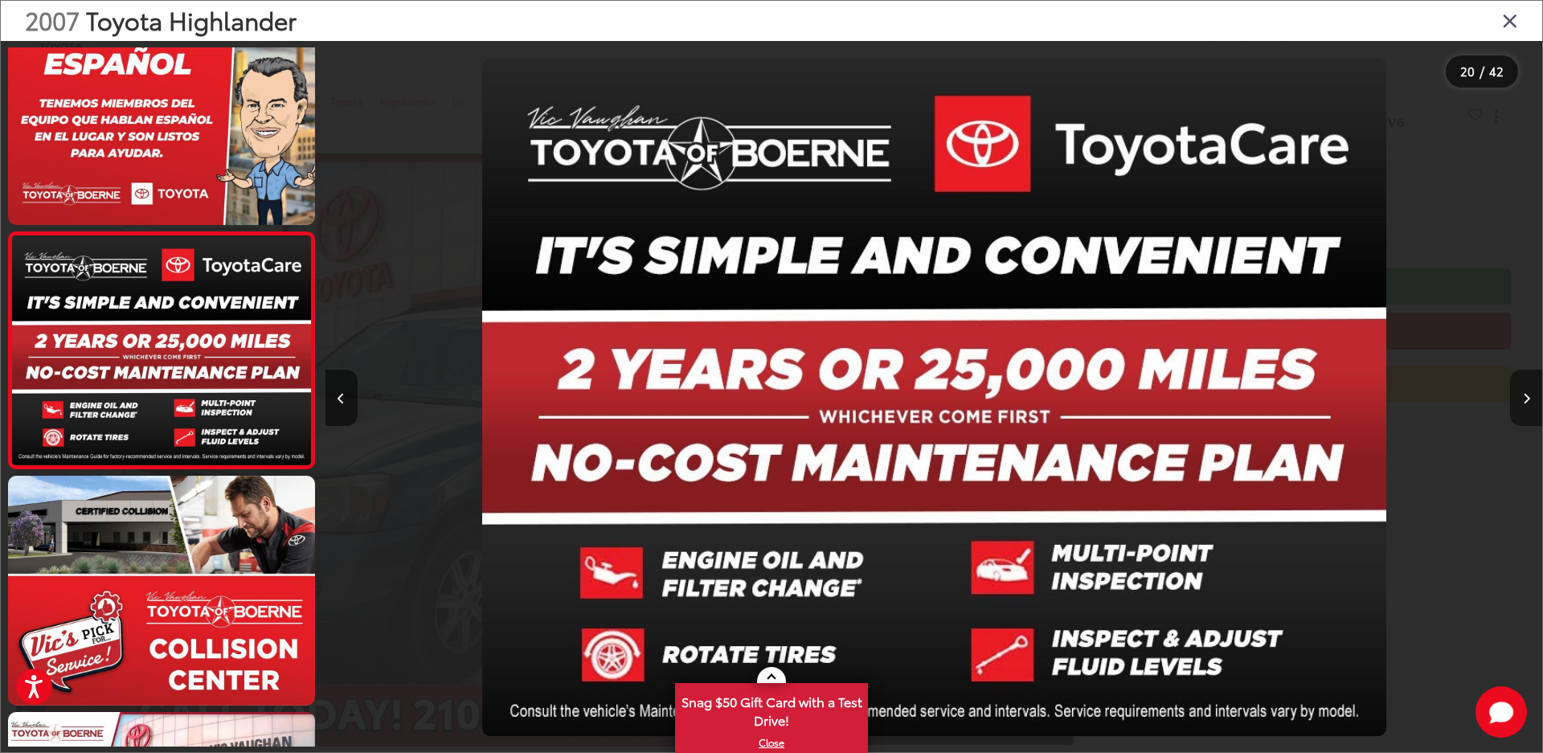
click at [1528, 388] on button "Next image" at bounding box center [1526, 398] width 32 height 56
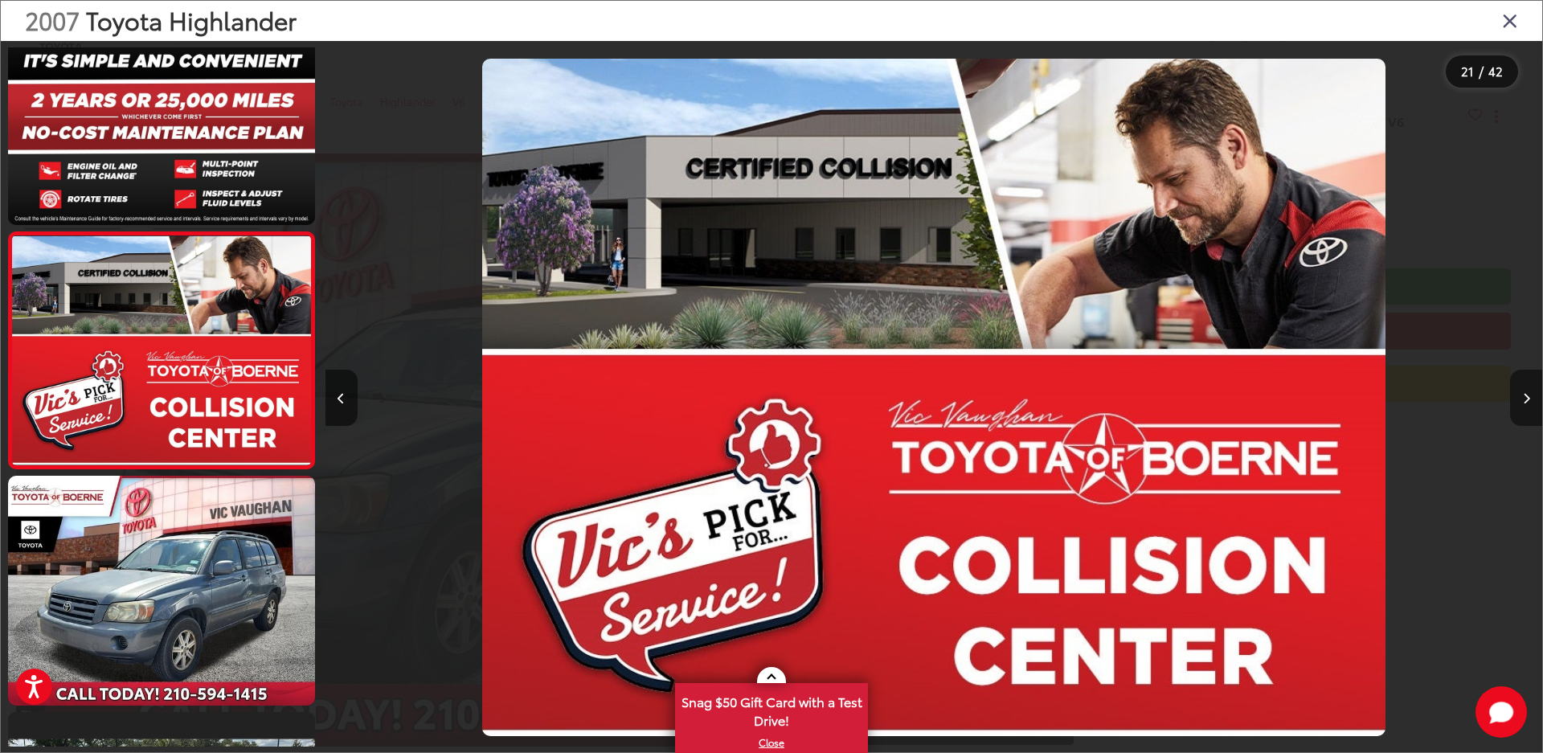
click at [1528, 388] on button "Next image" at bounding box center [1526, 398] width 32 height 56
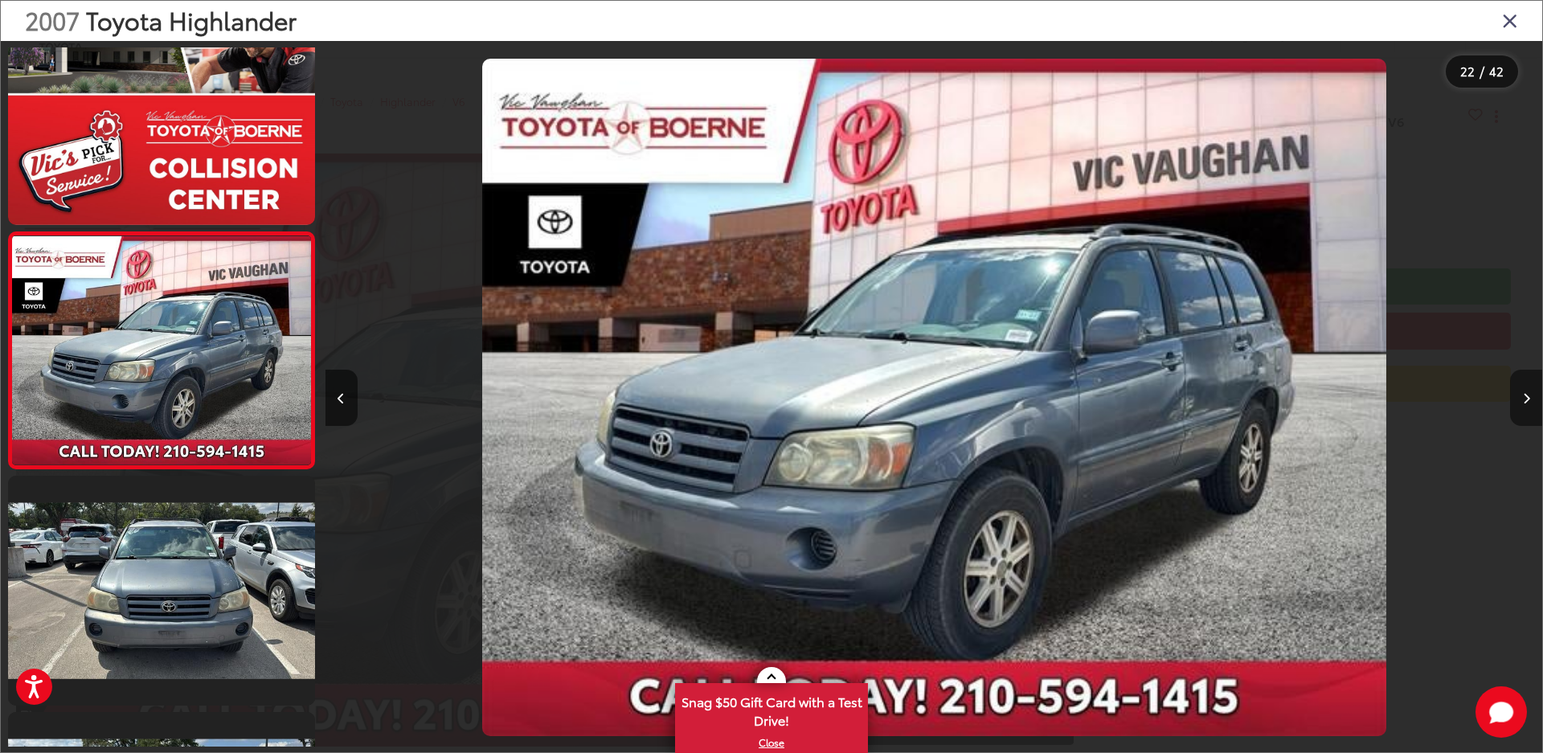
click at [1528, 388] on button "Next image" at bounding box center [1526, 398] width 32 height 56
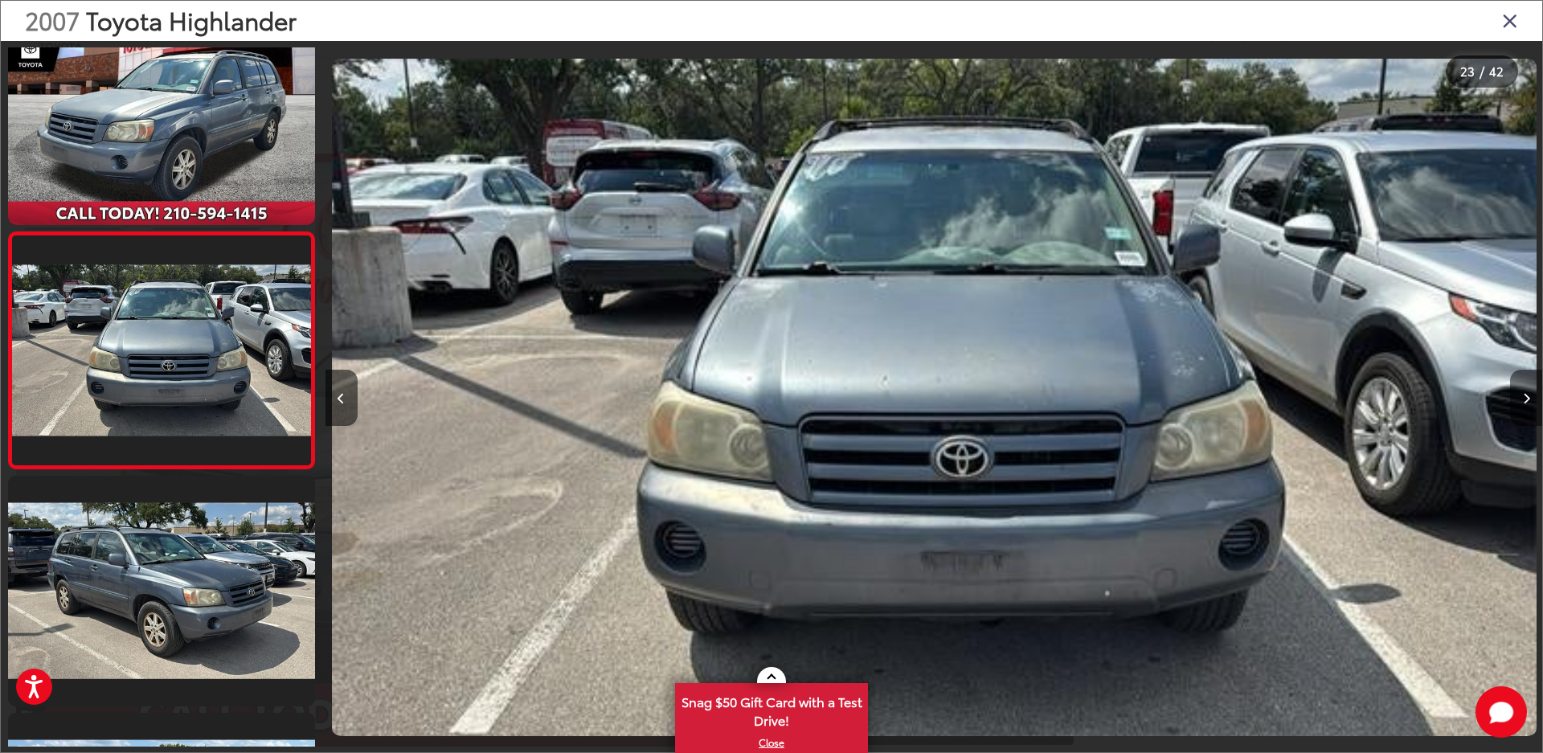
click at [1528, 388] on button "Next image" at bounding box center [1526, 398] width 32 height 56
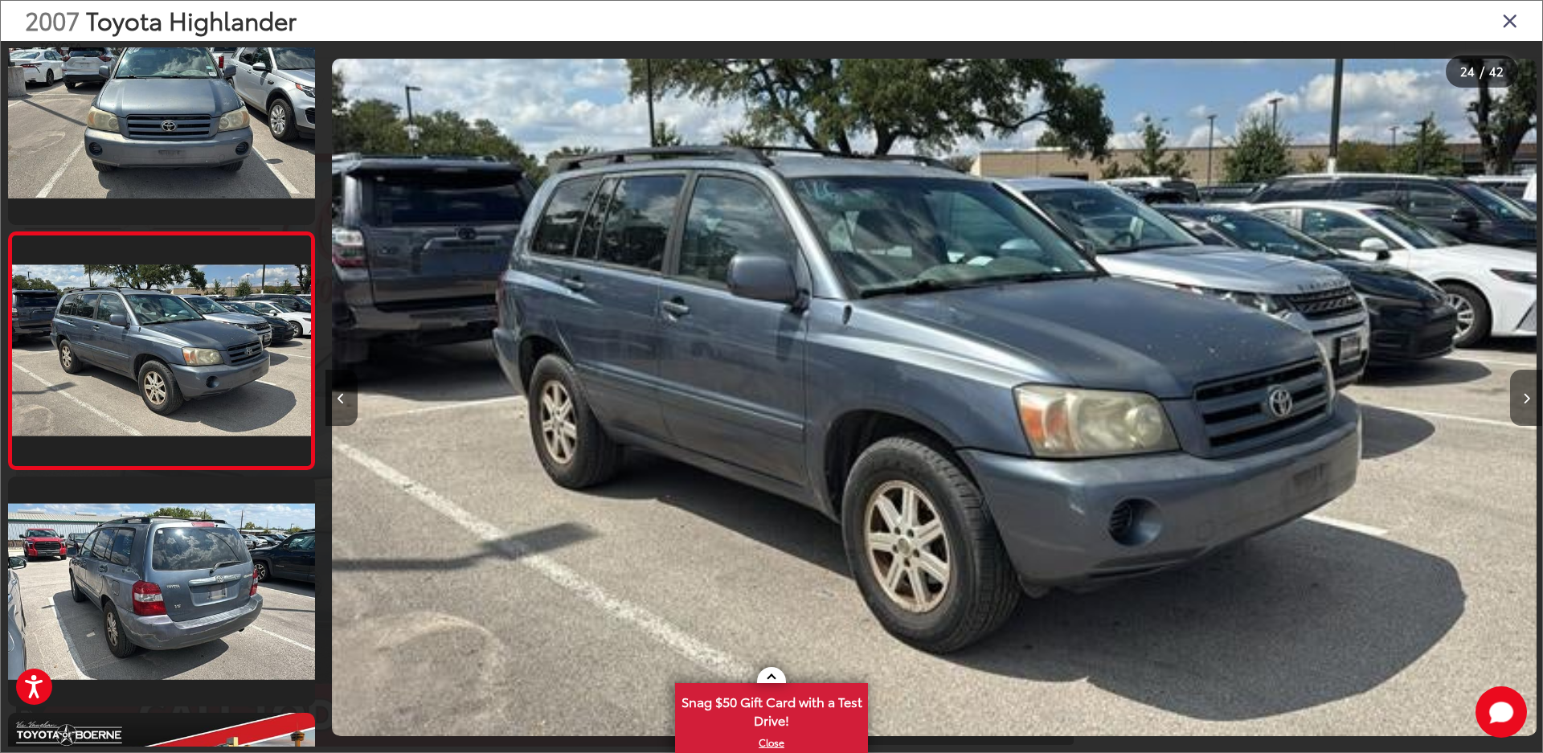
click at [1528, 388] on button "Next image" at bounding box center [1526, 398] width 32 height 56
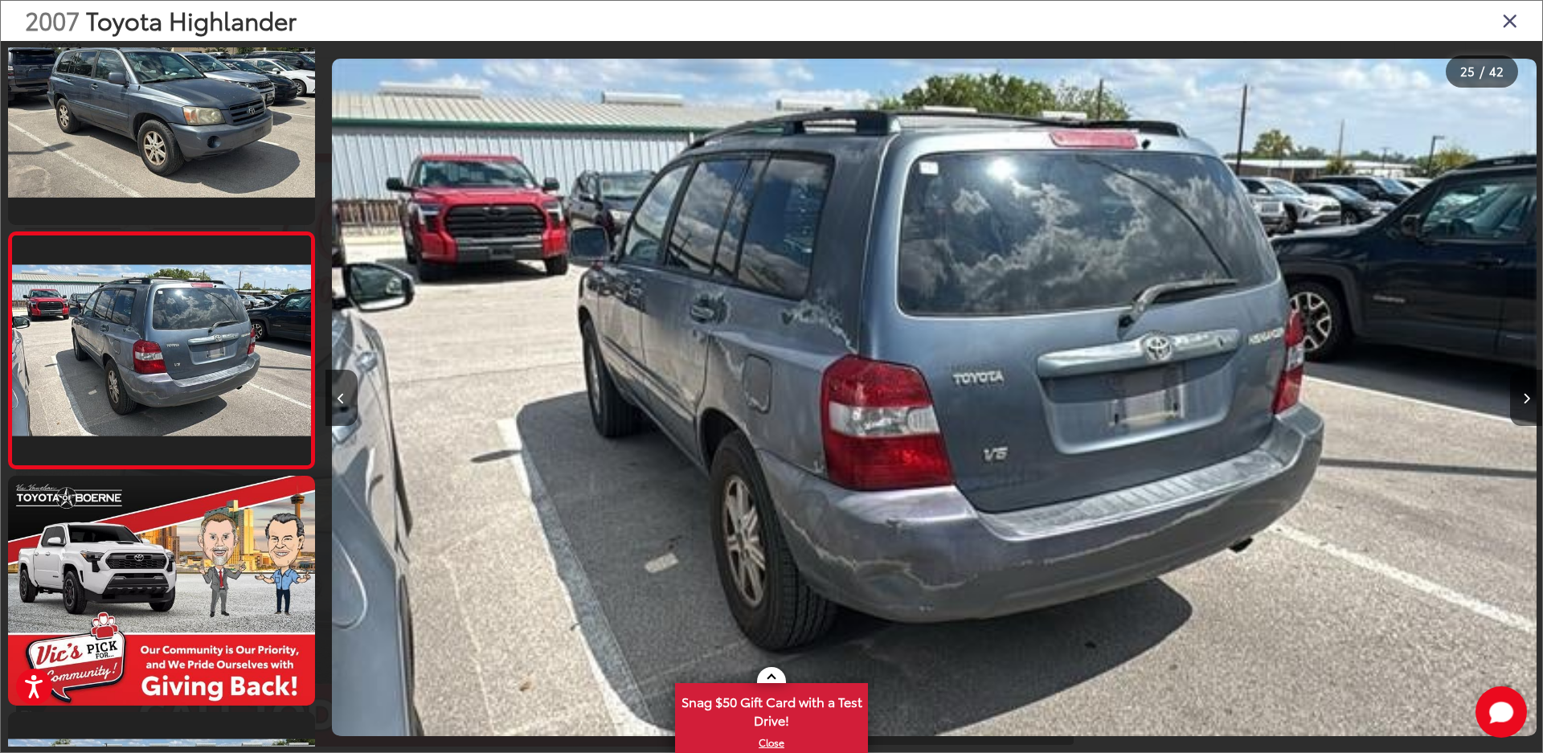
click at [1509, 19] on icon "Close gallery" at bounding box center [1510, 20] width 16 height 21
